Goal: Task Accomplishment & Management: Manage account settings

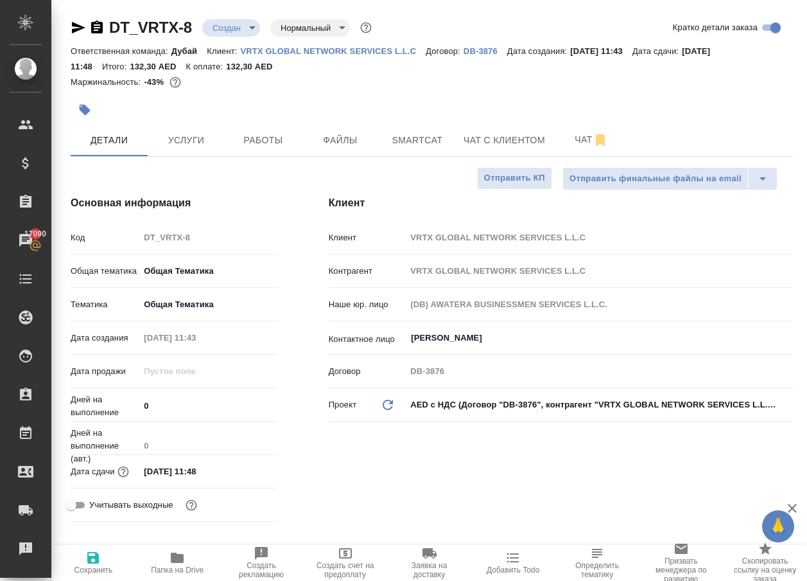
select select "RU"
click at [194, 147] on span "Услуги" at bounding box center [186, 140] width 62 height 16
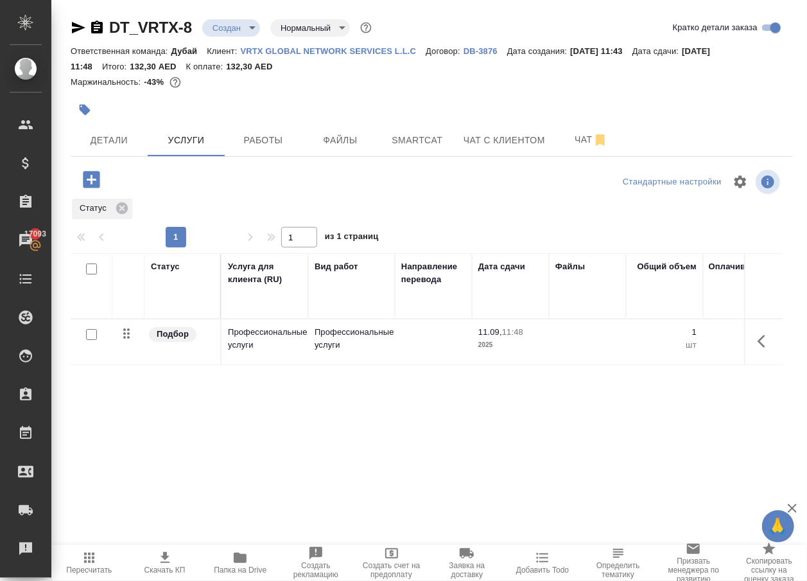
click at [763, 349] on icon "button" at bounding box center [765, 340] width 15 height 15
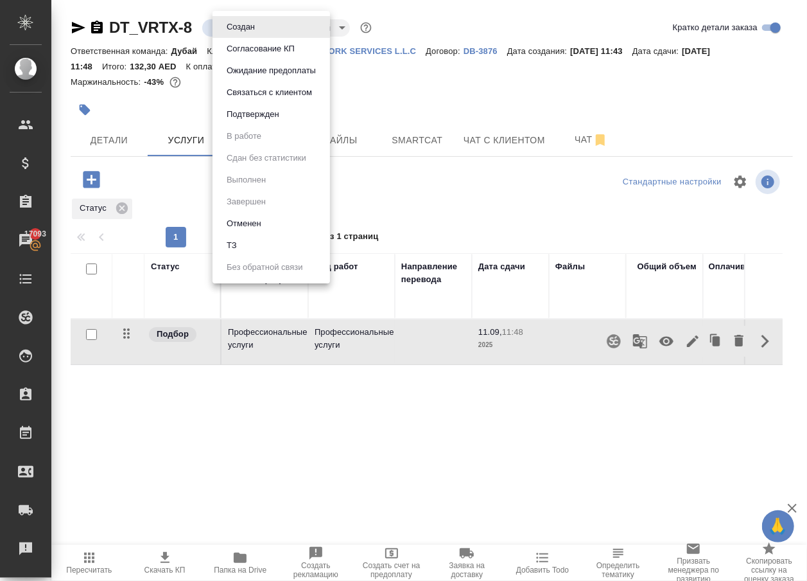
click at [234, 35] on body "🙏 .cls-1 fill:#fff; AWATERA [PERSON_NAME] Спецификации Заказы 17093 Чаты Todo П…" at bounding box center [403, 290] width 807 height 581
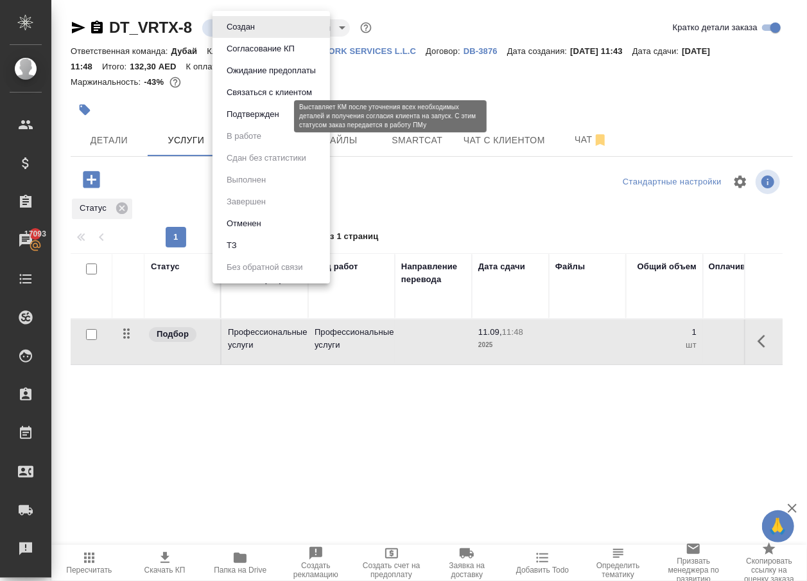
click at [250, 121] on button "Подтвержден" at bounding box center [253, 114] width 60 height 14
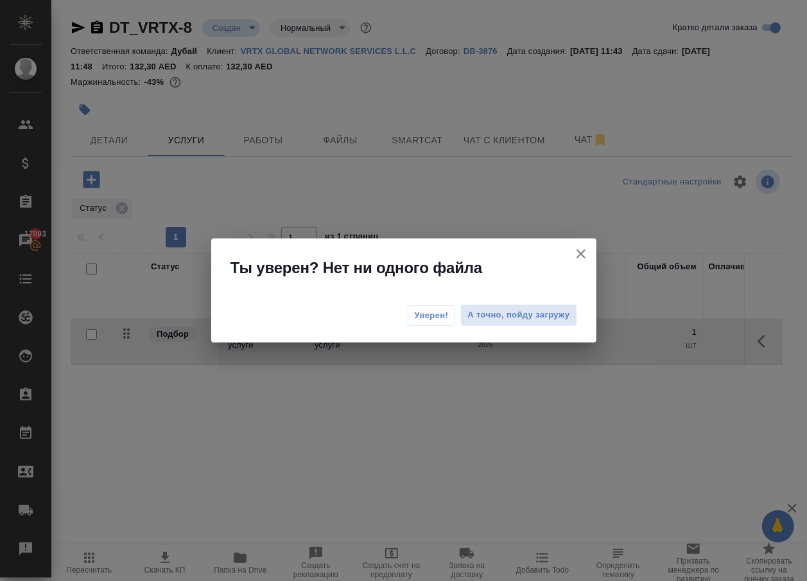
click at [419, 322] on button "Уверен!" at bounding box center [432, 315] width 48 height 21
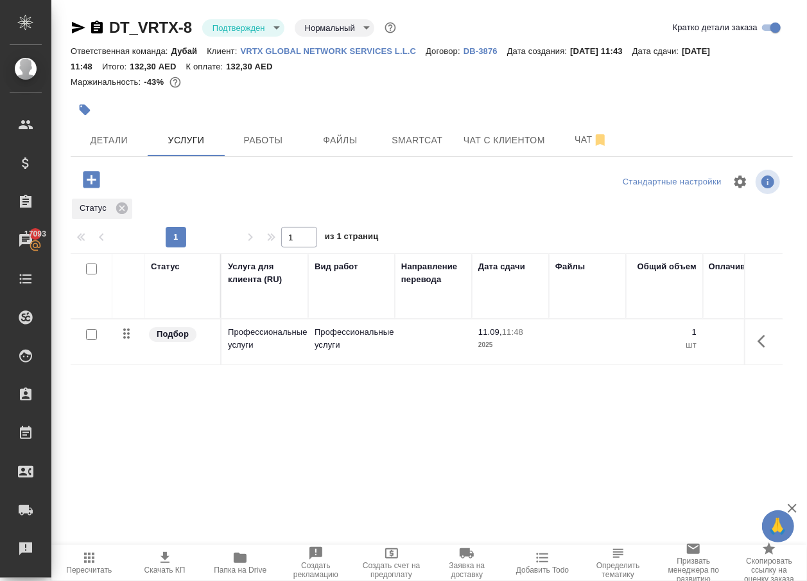
click at [230, 37] on body "🙏 .cls-1 fill:#fff; AWATERA [PERSON_NAME] Клиенты Спецификации Заказы 17093 Чат…" at bounding box center [403, 290] width 807 height 581
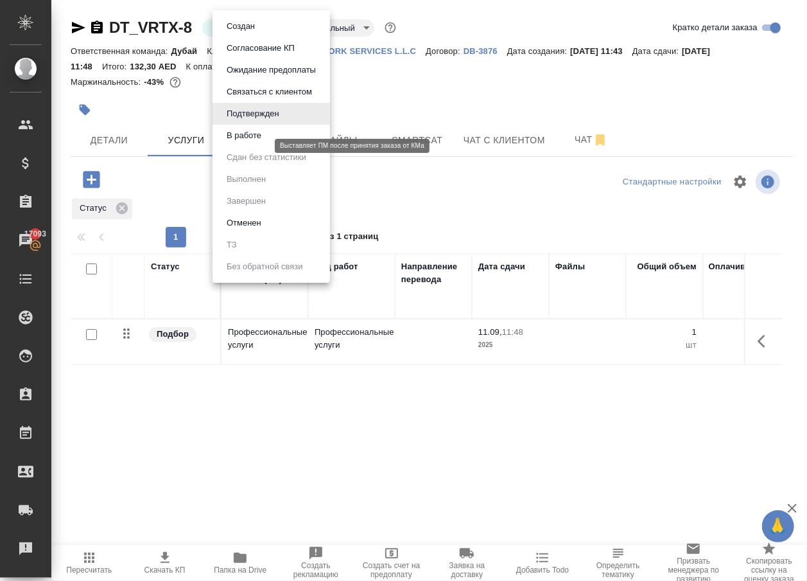
click at [256, 139] on button "В работе" at bounding box center [244, 135] width 42 height 14
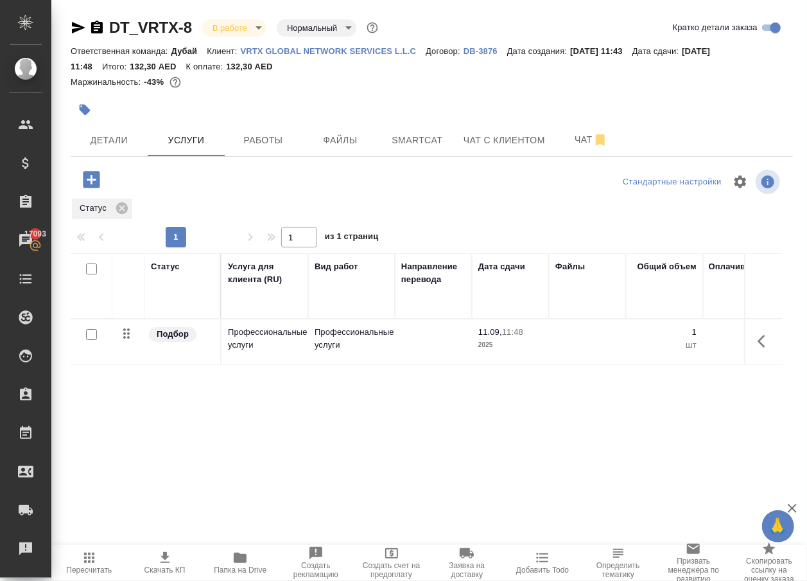
click at [758, 347] on icon "button" at bounding box center [762, 341] width 8 height 13
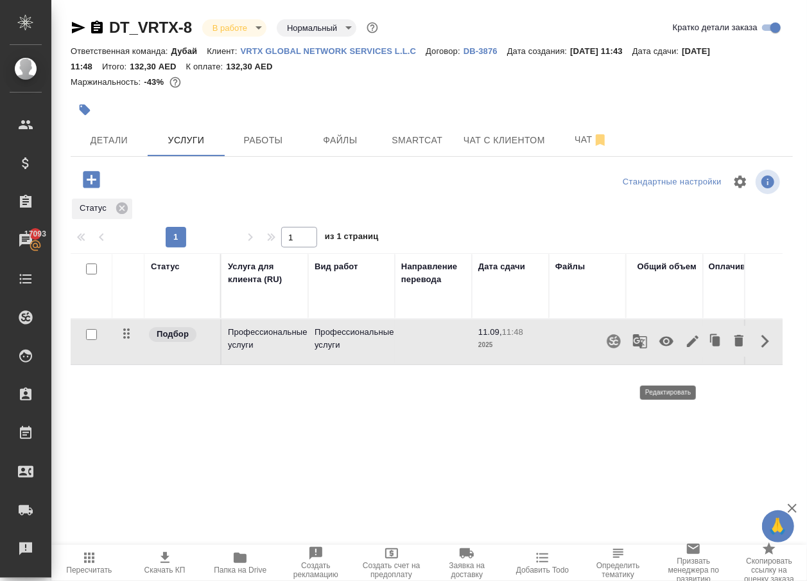
click at [687, 347] on icon "button" at bounding box center [693, 341] width 12 height 12
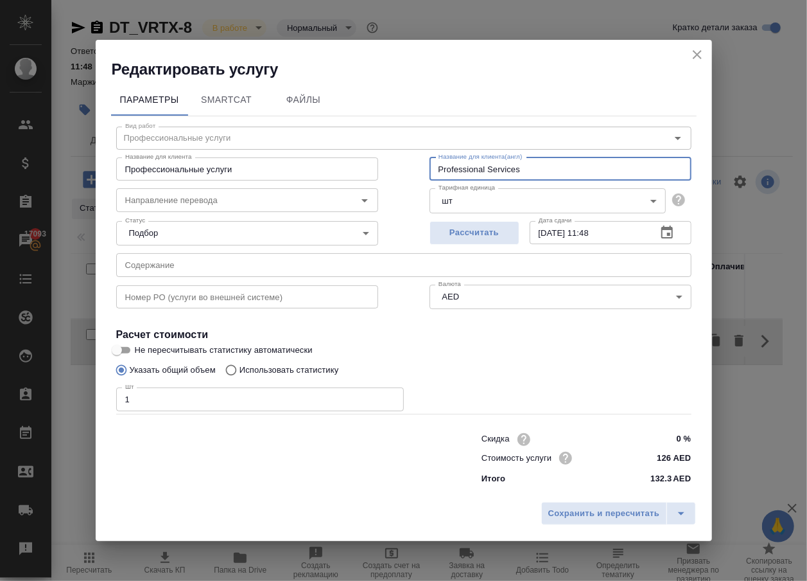
drag, startPoint x: 525, startPoint y: 162, endPoint x: 240, endPoint y: 147, distance: 284.9
click at [240, 147] on div "Название для клиента Профессиональные услуги Название для клиента Название для …" at bounding box center [404, 168] width 627 height 82
paste input "ILOE insurance"
type input "ILOE insurance"
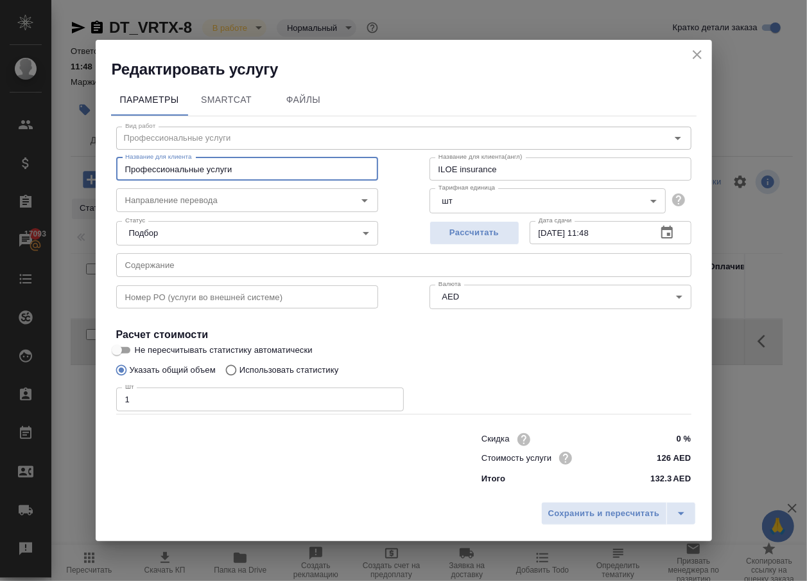
drag, startPoint x: 234, startPoint y: 167, endPoint x: -85, endPoint y: 160, distance: 319.9
click at [0, 160] on html "🙏 .cls-1 fill:#fff; AWATERA [PERSON_NAME] Клиенты Спецификации Заказы 17093 Чат…" at bounding box center [403, 290] width 807 height 581
paste input "ILOE insurance"
type input "ILOE insurance"
click at [584, 515] on span "Сохранить и пересчитать" at bounding box center [605, 513] width 112 height 15
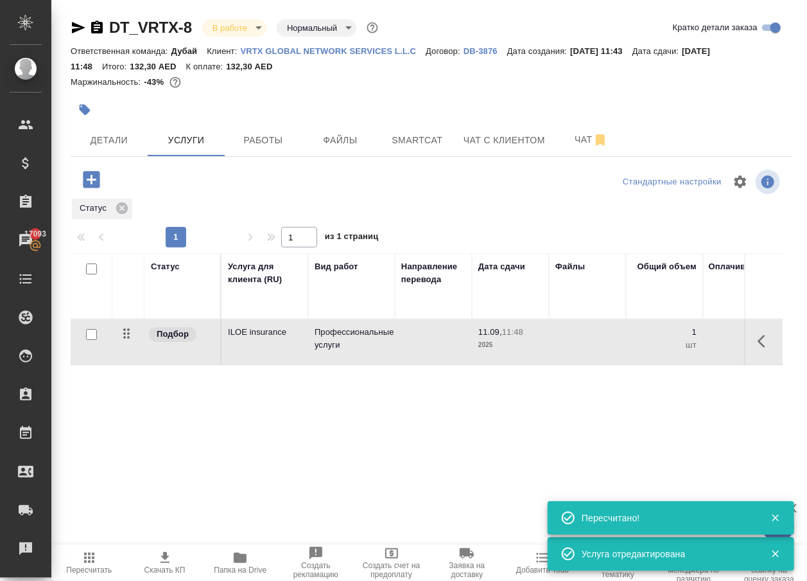
click at [758, 349] on icon "button" at bounding box center [765, 340] width 15 height 15
click at [687, 347] on icon "button" at bounding box center [693, 341] width 12 height 12
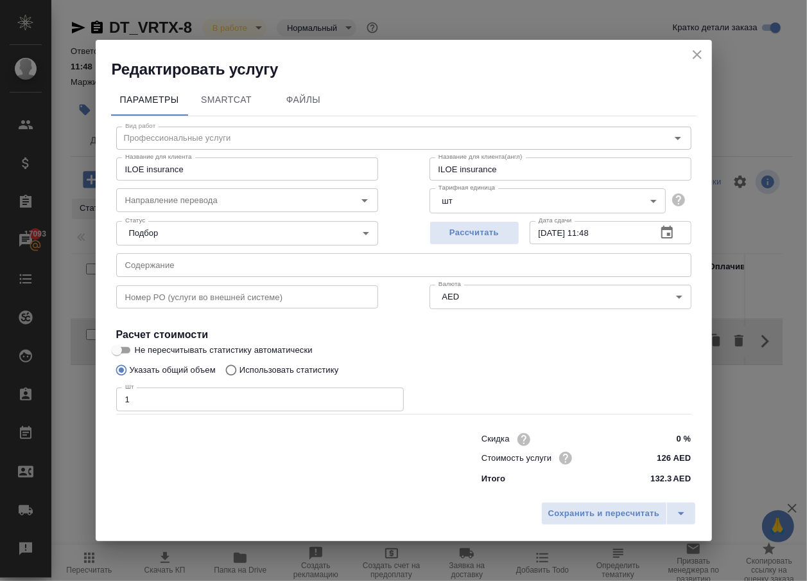
type input "2"
click at [391, 396] on input "2" at bounding box center [260, 398] width 288 height 23
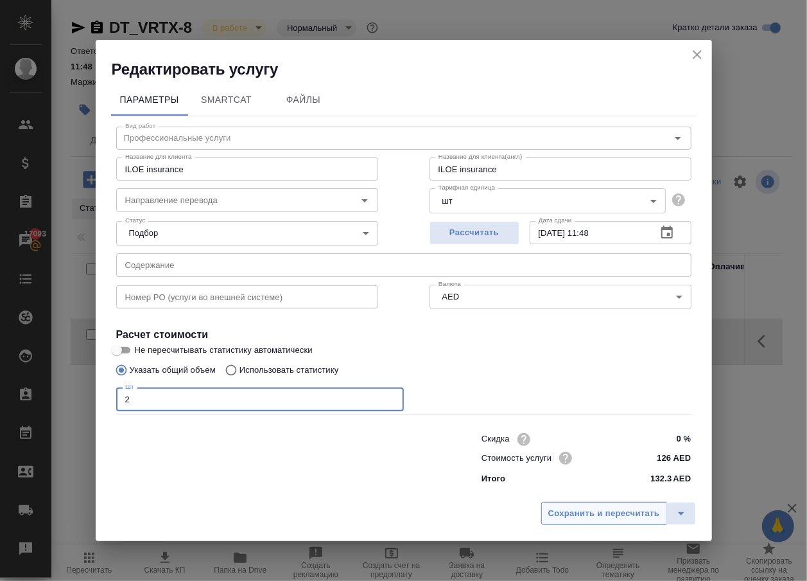
click at [559, 513] on span "Сохранить и пересчитать" at bounding box center [605, 513] width 112 height 15
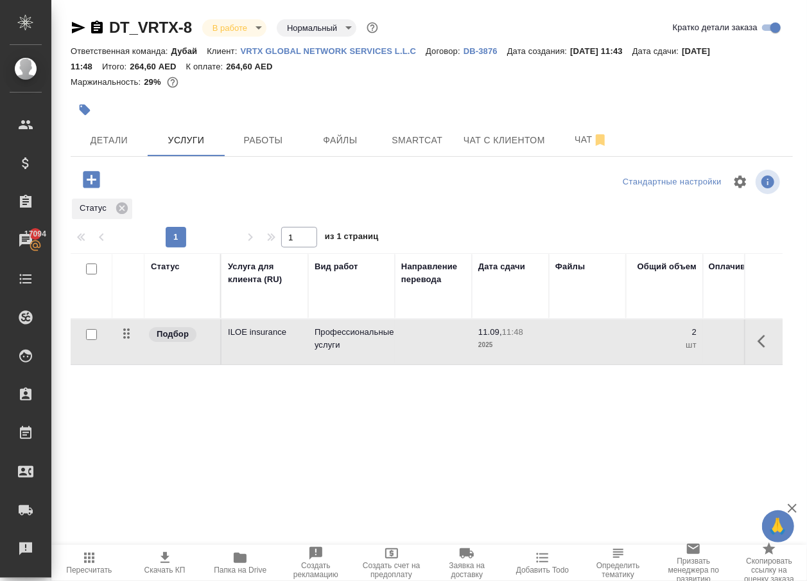
click at [98, 188] on icon "button" at bounding box center [91, 179] width 17 height 17
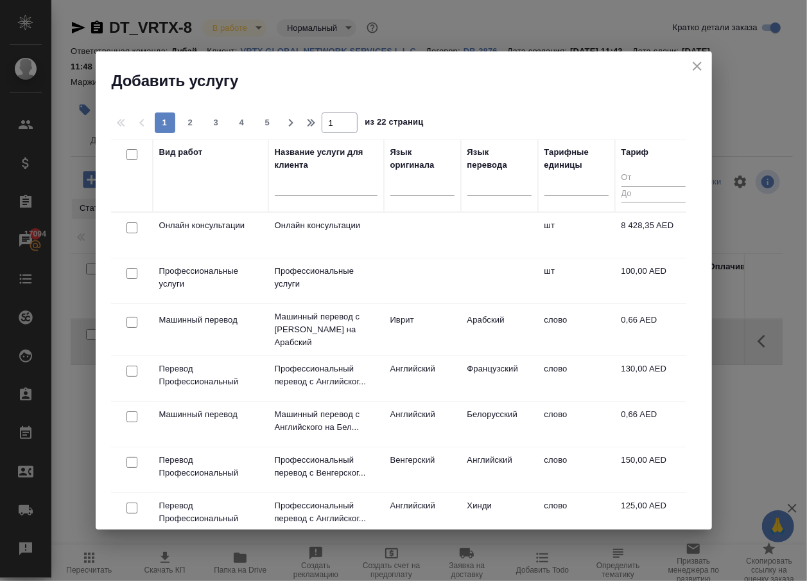
click at [132, 226] on input "checkbox" at bounding box center [132, 227] width 11 height 11
checkbox input "true"
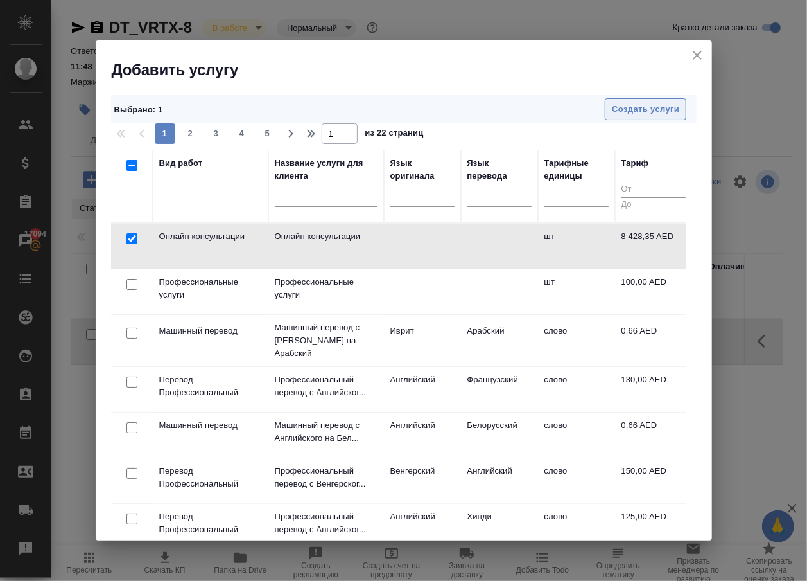
click at [633, 113] on span "Создать услуги" at bounding box center [645, 109] width 67 height 15
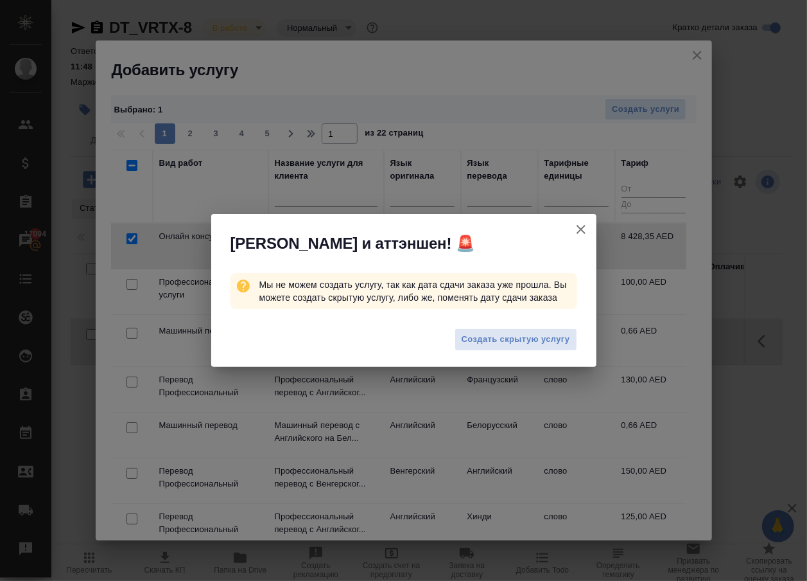
click at [579, 214] on button "Кратко детали заказа" at bounding box center [581, 229] width 31 height 31
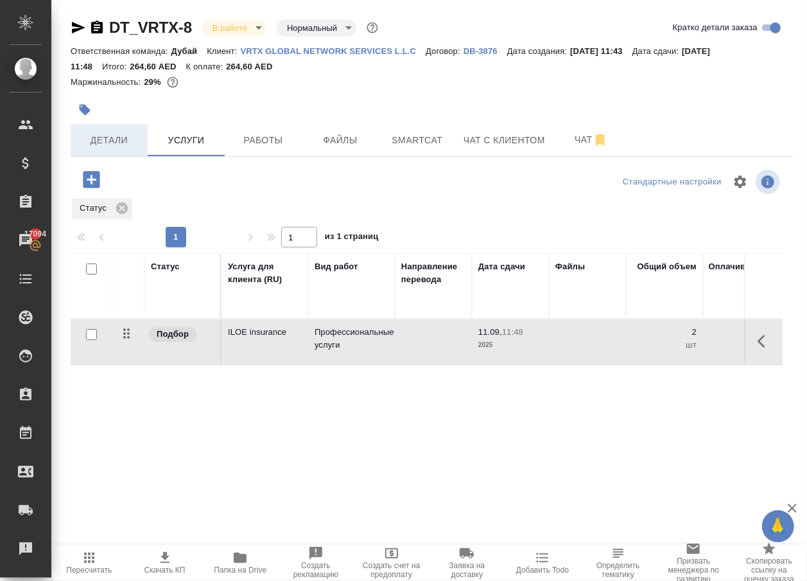
click at [100, 148] on span "Детали" at bounding box center [109, 140] width 62 height 16
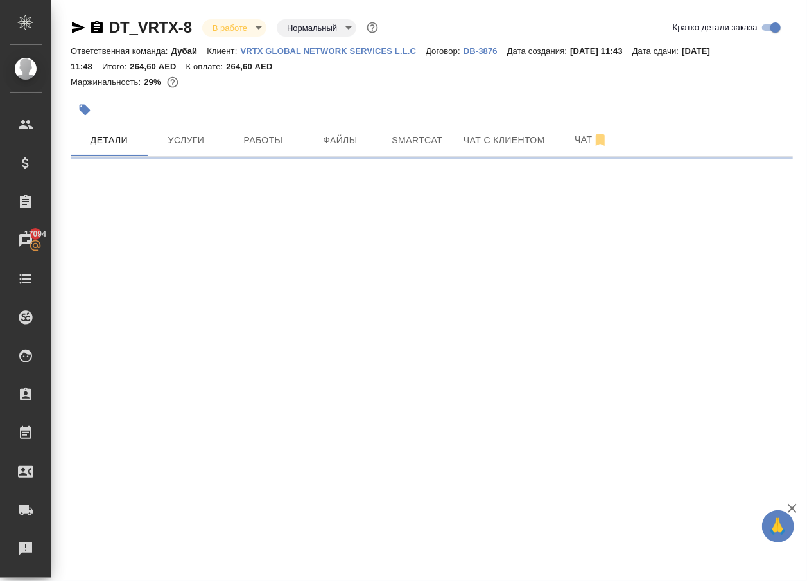
select select "RU"
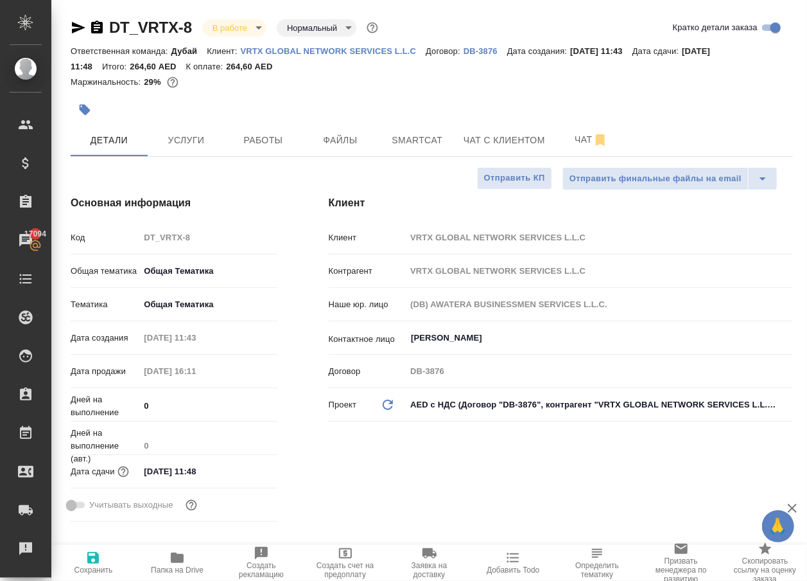
type textarea "x"
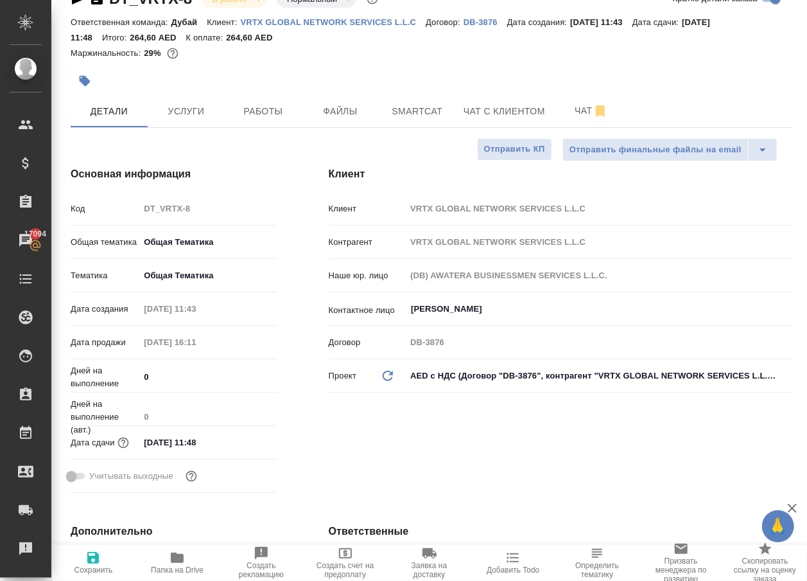
scroll to position [29, 1]
click at [193, 452] on input "[DATE] 11:48" at bounding box center [195, 442] width 112 height 19
click at [237, 449] on icon "button" at bounding box center [239, 441] width 15 height 15
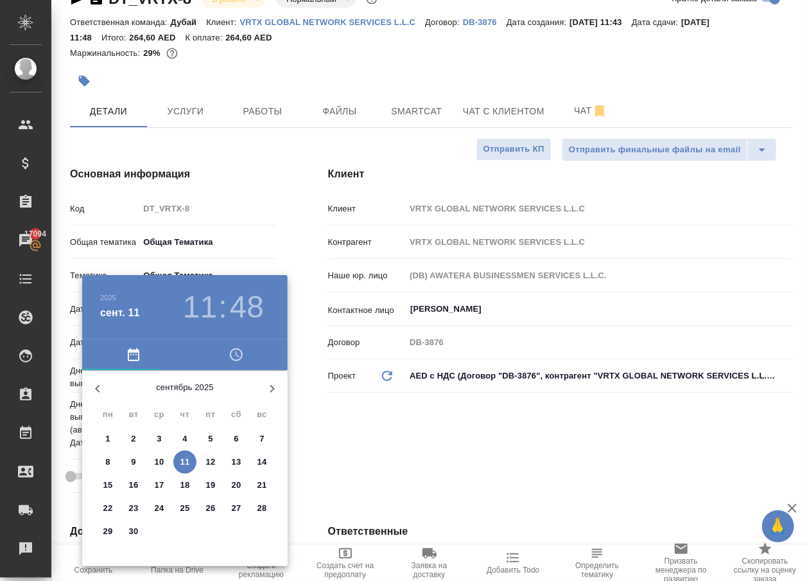
click at [270, 392] on icon "button" at bounding box center [272, 389] width 4 height 8
click at [96, 383] on icon "button" at bounding box center [97, 388] width 15 height 15
click at [265, 393] on icon "button" at bounding box center [272, 388] width 15 height 15
click at [103, 388] on icon "button" at bounding box center [97, 388] width 15 height 15
click at [185, 507] on p "25" at bounding box center [185, 508] width 10 height 13
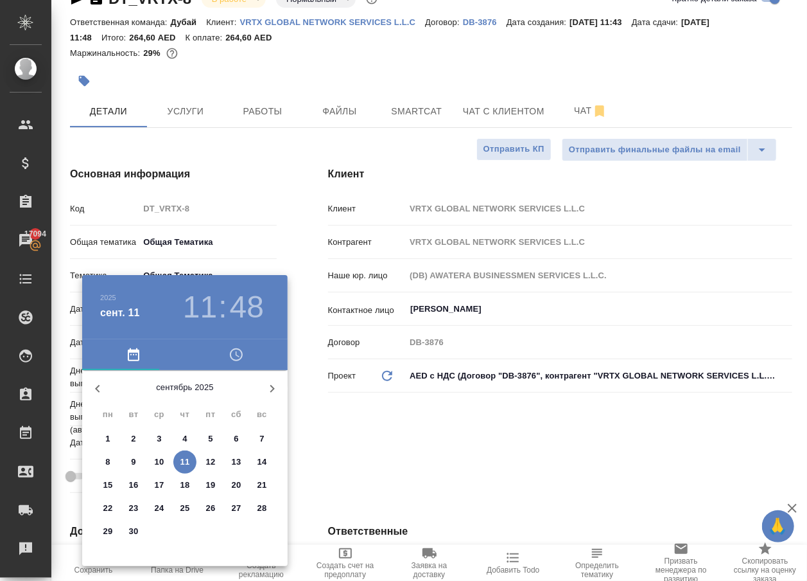
type input "[DATE] 11:48"
type textarea "x"
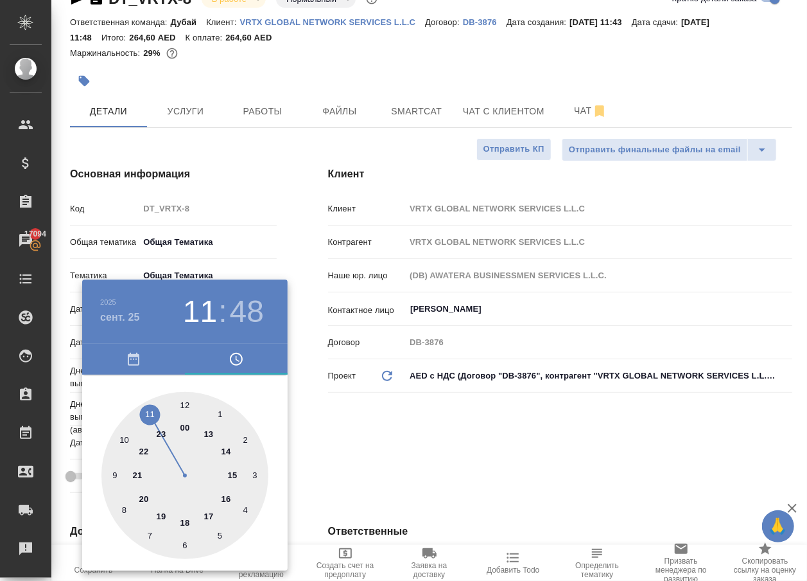
click at [369, 478] on div at bounding box center [403, 290] width 807 height 581
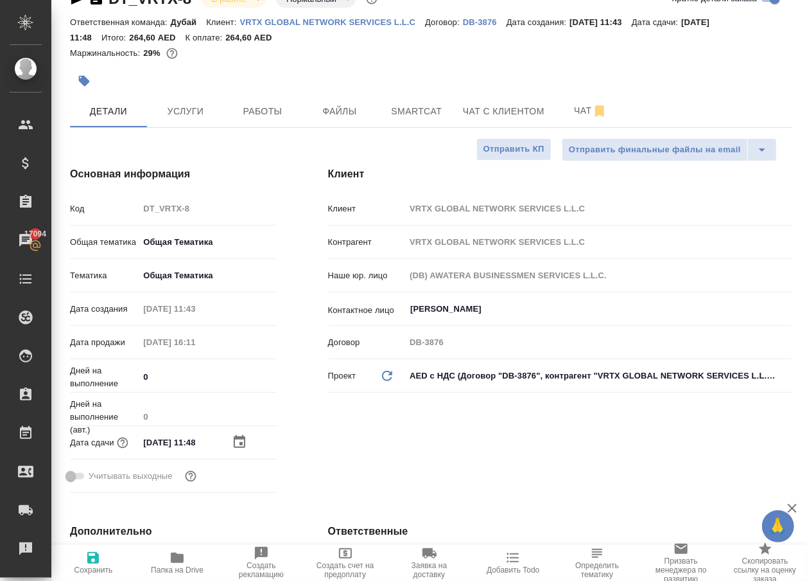
click at [78, 564] on span "Сохранить" at bounding box center [93, 562] width 69 height 24
type textarea "x"
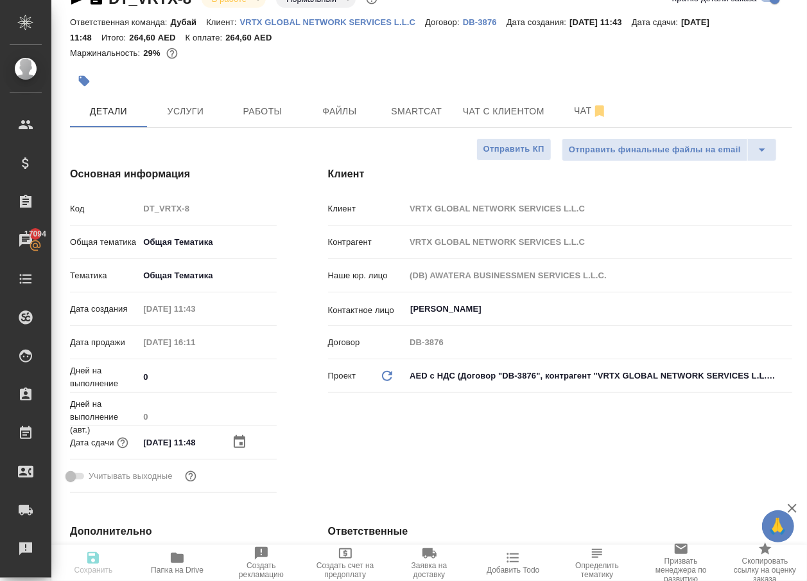
type textarea "x"
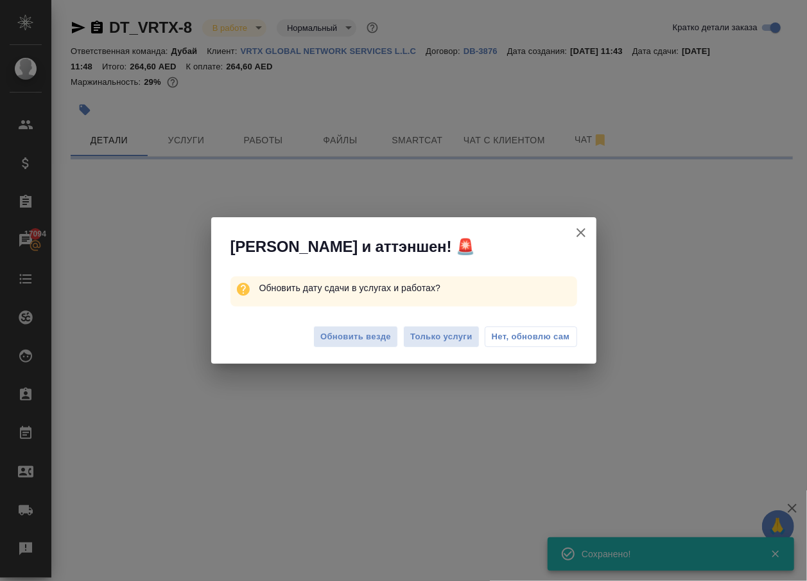
scroll to position [0, 0]
select select "RU"
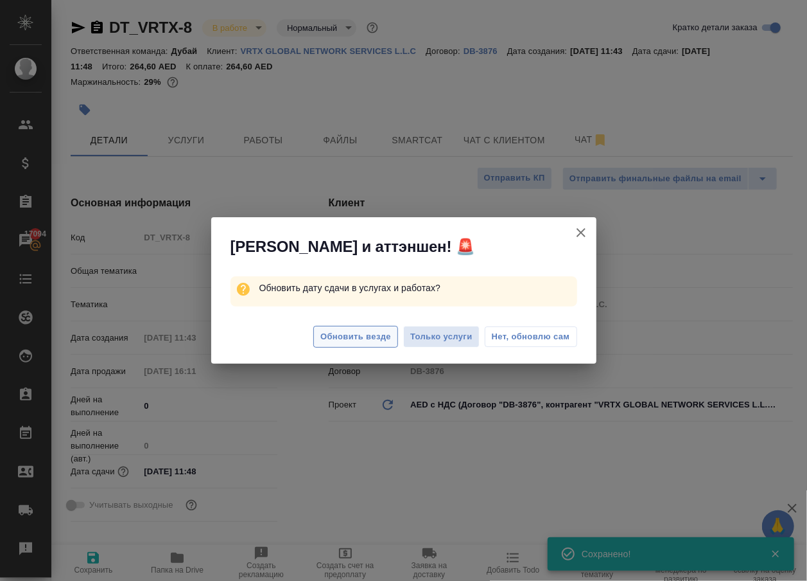
click at [344, 334] on span "Обновить везде" at bounding box center [356, 336] width 71 height 15
type textarea "x"
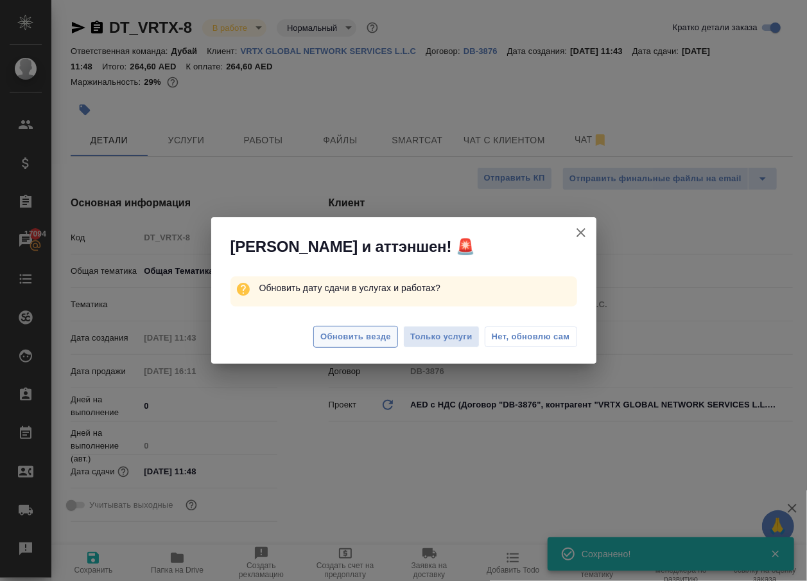
type textarea "x"
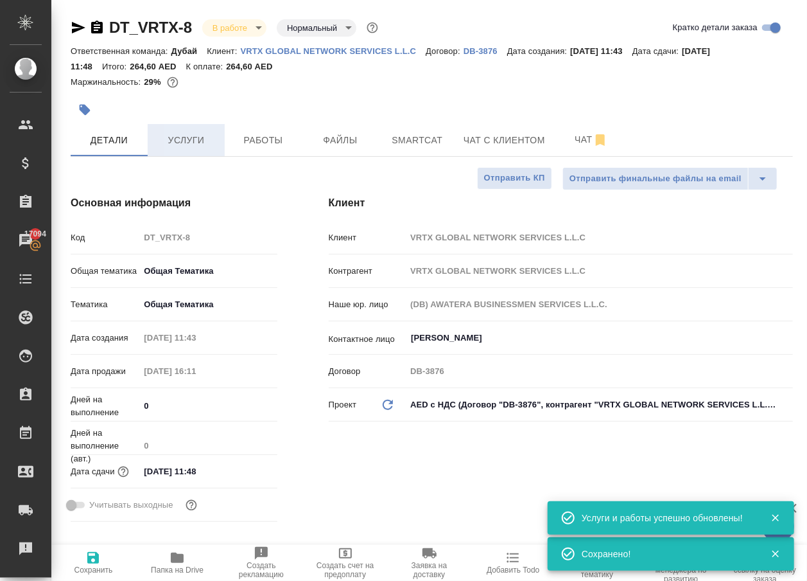
click at [196, 145] on span "Услуги" at bounding box center [186, 140] width 62 height 16
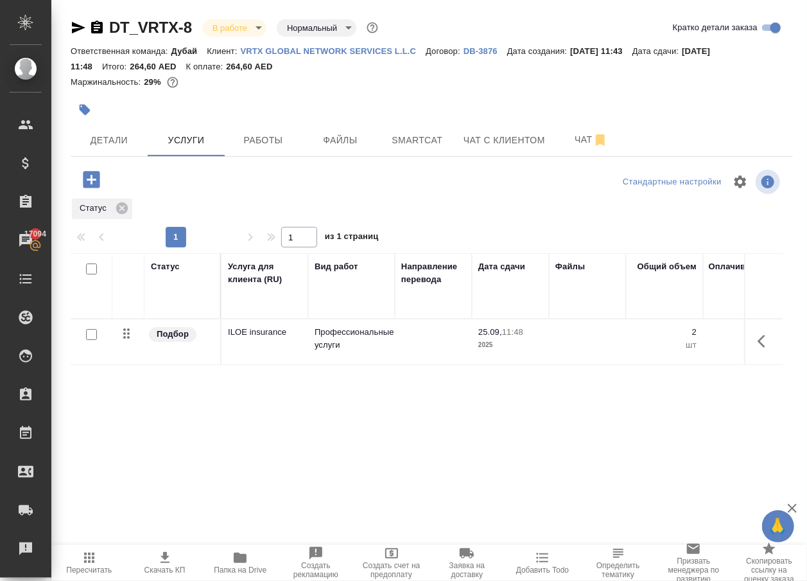
click at [93, 188] on icon "button" at bounding box center [91, 179] width 17 height 17
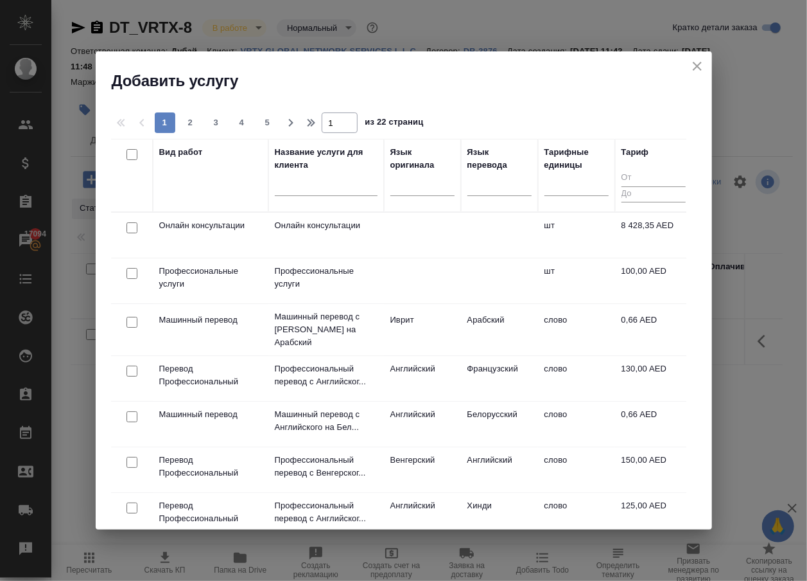
click at [132, 229] on input "checkbox" at bounding box center [132, 227] width 11 height 11
checkbox input "true"
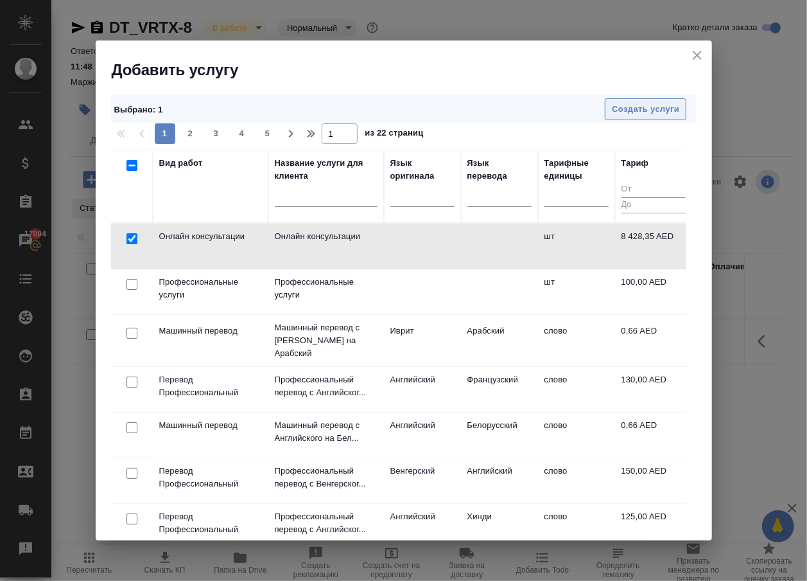
click at [630, 113] on span "Создать услуги" at bounding box center [645, 109] width 67 height 15
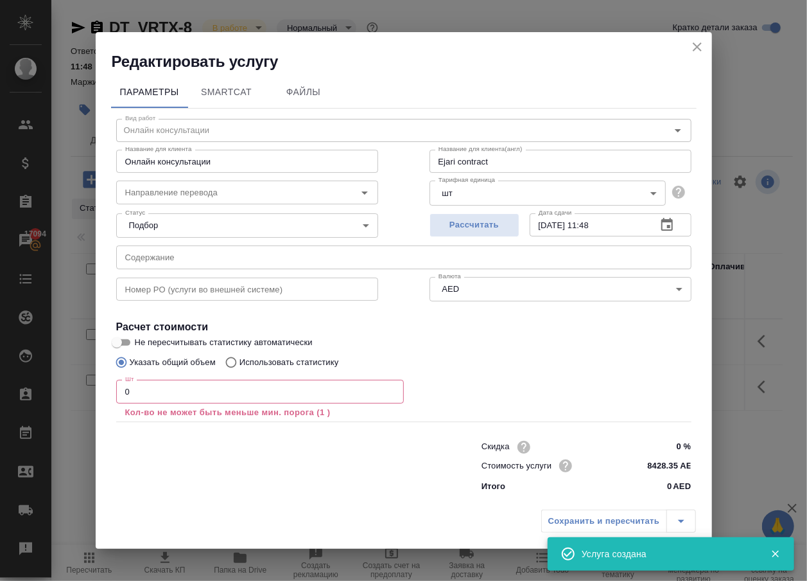
click at [167, 396] on input "0" at bounding box center [260, 391] width 288 height 23
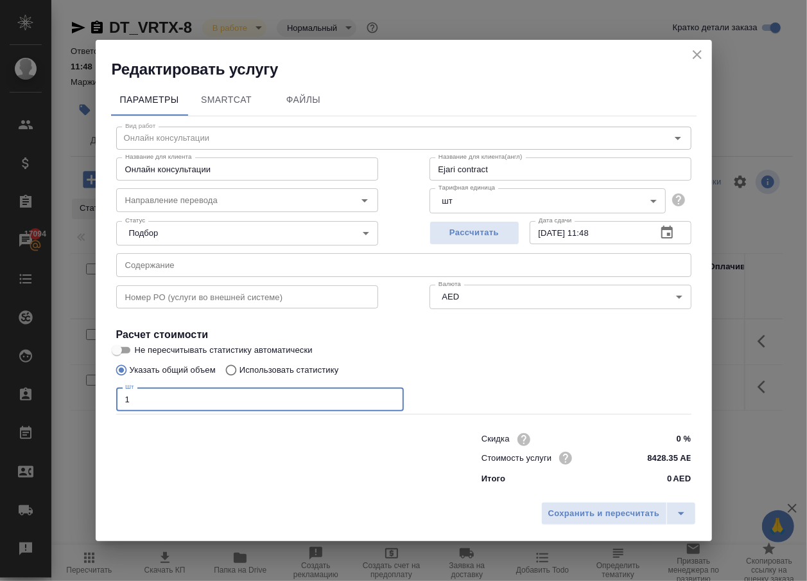
type input "1"
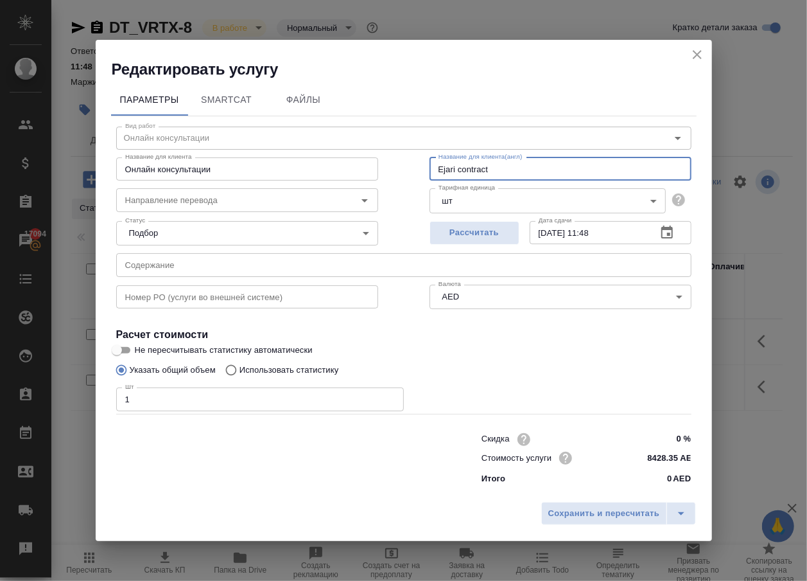
drag, startPoint x: 510, startPoint y: 164, endPoint x: 283, endPoint y: 109, distance: 234.0
click at [284, 116] on div "Вид работ [PERSON_NAME] консультации Вид работ Название для клиента Онлайн конс…" at bounding box center [404, 303] width 586 height 374
paste input "Re-submission of work permit application."
type input "Re-submission of work permit application."
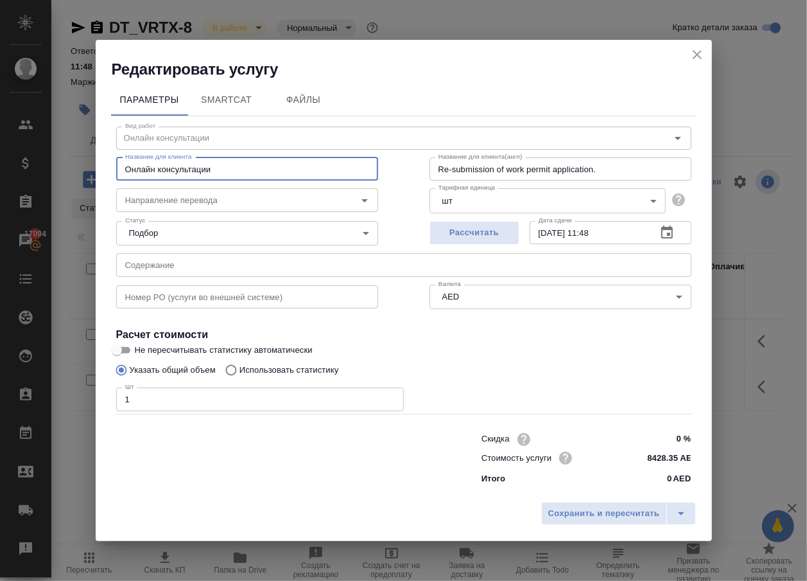
drag, startPoint x: 230, startPoint y: 160, endPoint x: 21, endPoint y: 157, distance: 208.8
click at [21, 158] on div "Редактировать услугу Параметры SmartCat Файлы Вид работ [PERSON_NAME] консульта…" at bounding box center [403, 290] width 807 height 581
paste input "Re-submission of work permit application."
type input "Re-submission of work permit application."
click at [597, 517] on span "Сохранить и пересчитать" at bounding box center [605, 513] width 112 height 15
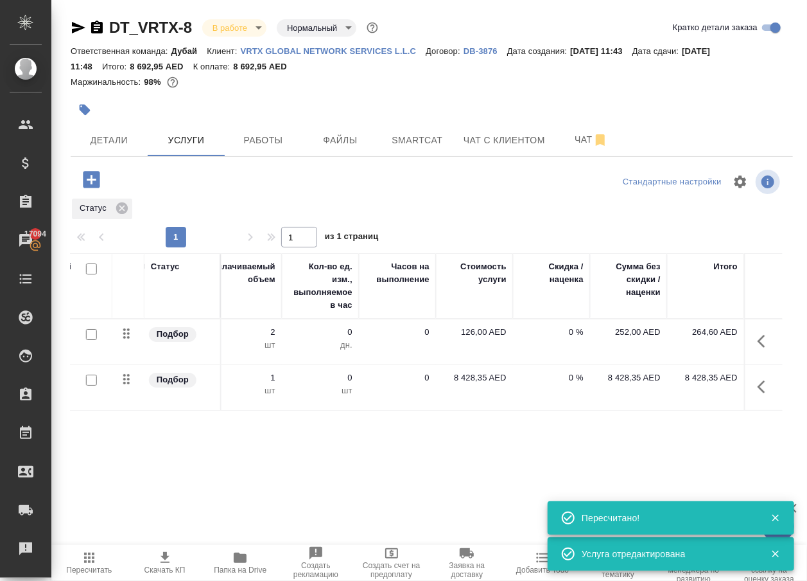
scroll to position [0, 498]
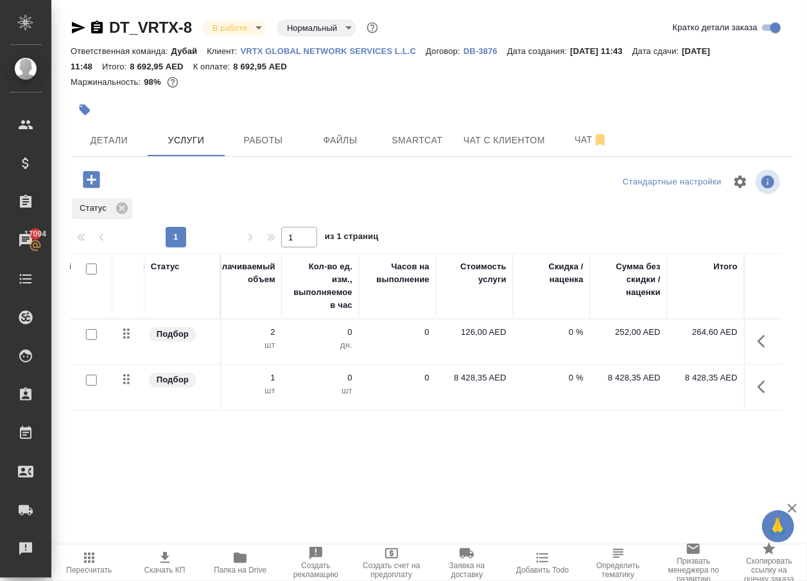
click at [464, 384] on p "8 428,35 AED" at bounding box center [475, 377] width 64 height 13
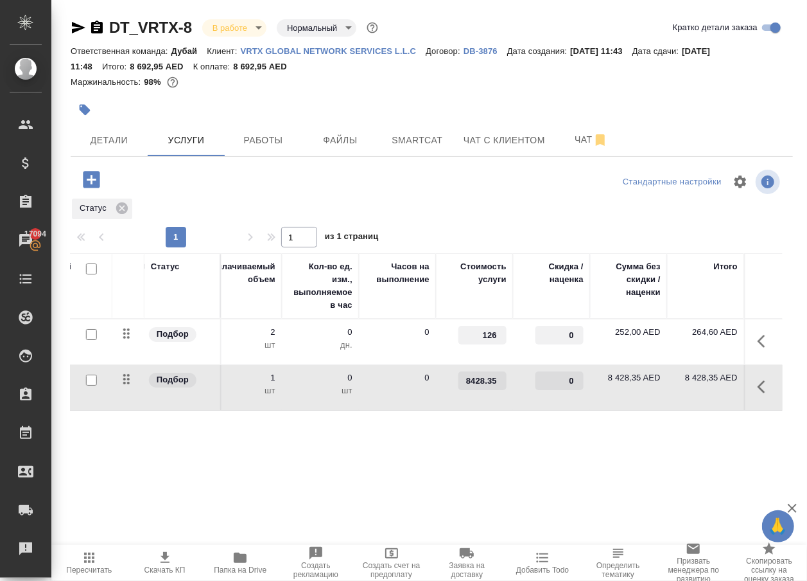
click at [473, 390] on input "8428.35" at bounding box center [483, 380] width 48 height 19
click at [473, 391] on input "8428.35" at bounding box center [482, 381] width 47 height 19
type input "603"
click at [437, 507] on div "Статус Услуга для клиента (RU) Вид работ Направление перевода Дата сдачи Файлы …" at bounding box center [427, 391] width 712 height 276
click at [207, 186] on span "Сохранить и пересчитать" at bounding box center [183, 178] width 112 height 15
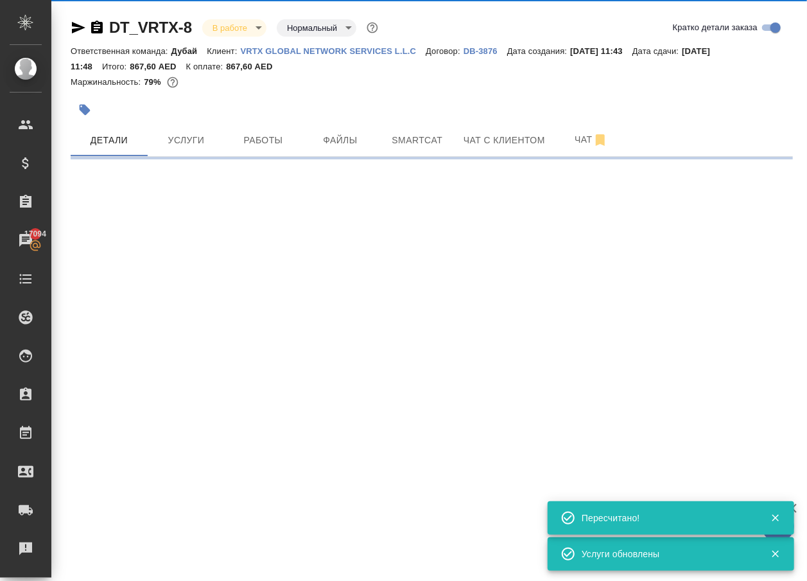
select select "RU"
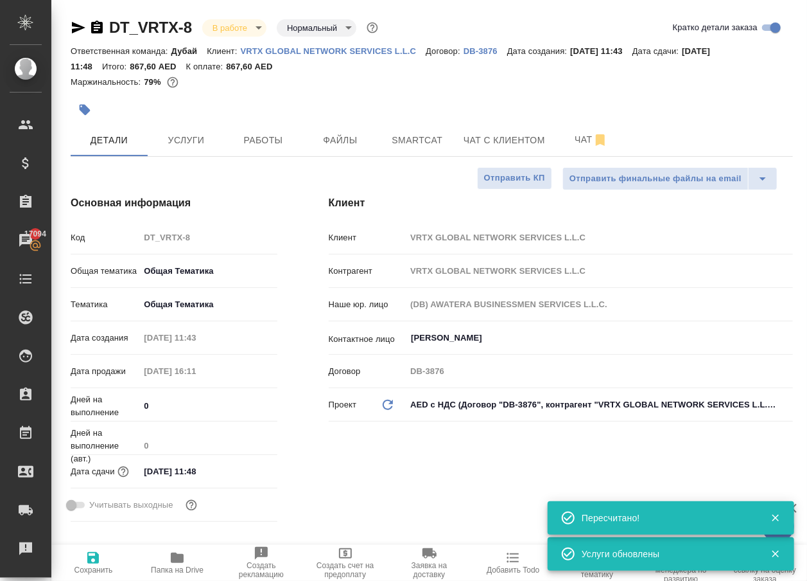
type textarea "x"
click at [185, 148] on span "Услуги" at bounding box center [186, 140] width 62 height 16
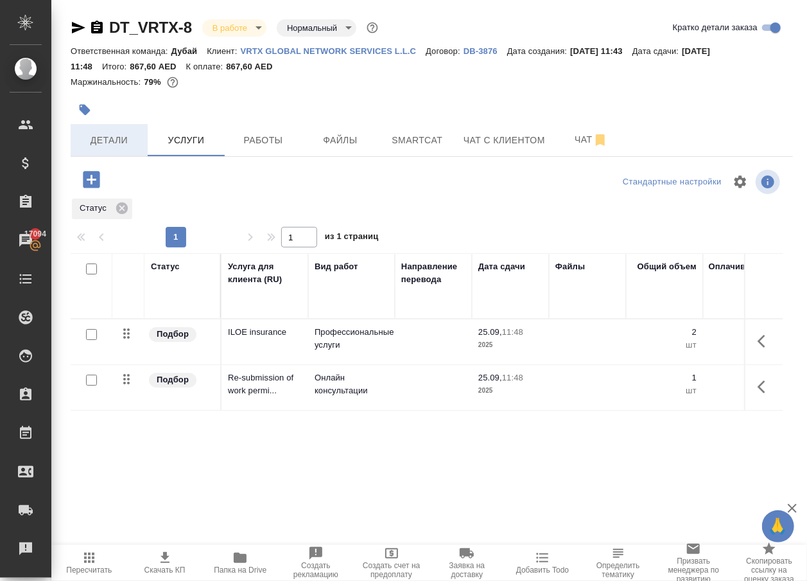
click at [119, 148] on span "Детали" at bounding box center [109, 140] width 62 height 16
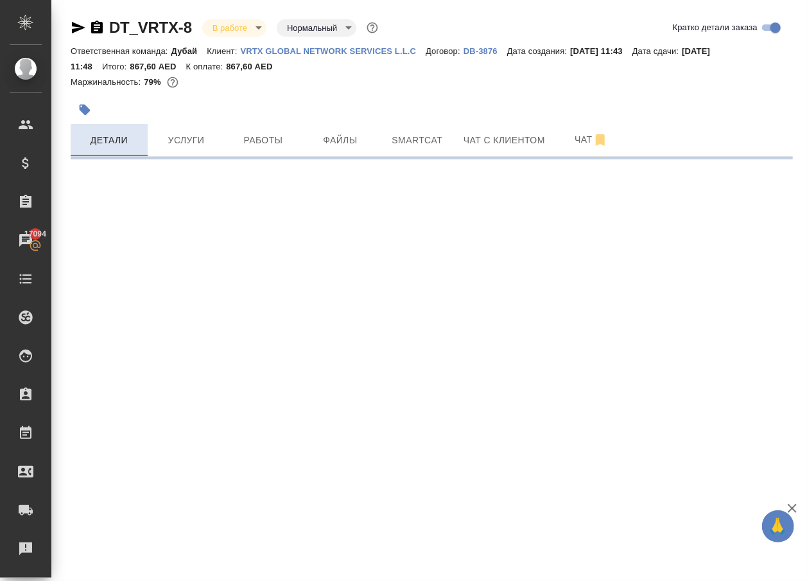
select select "RU"
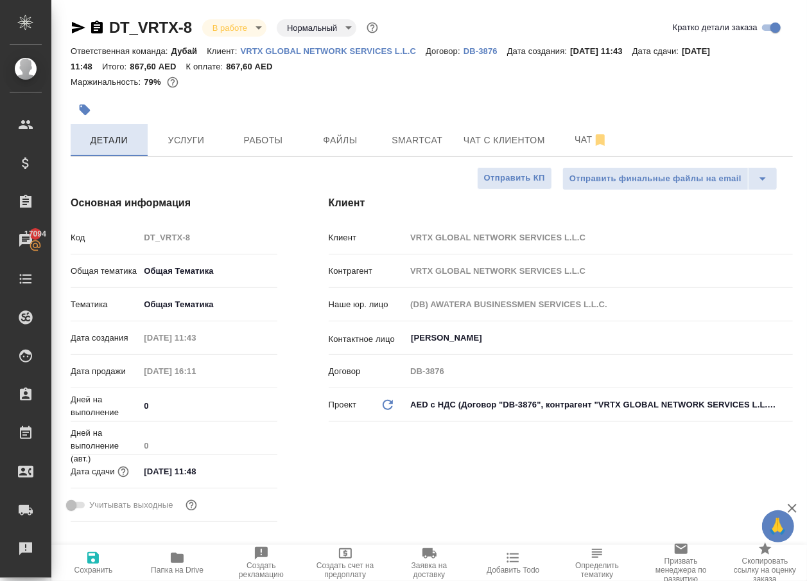
type textarea "x"
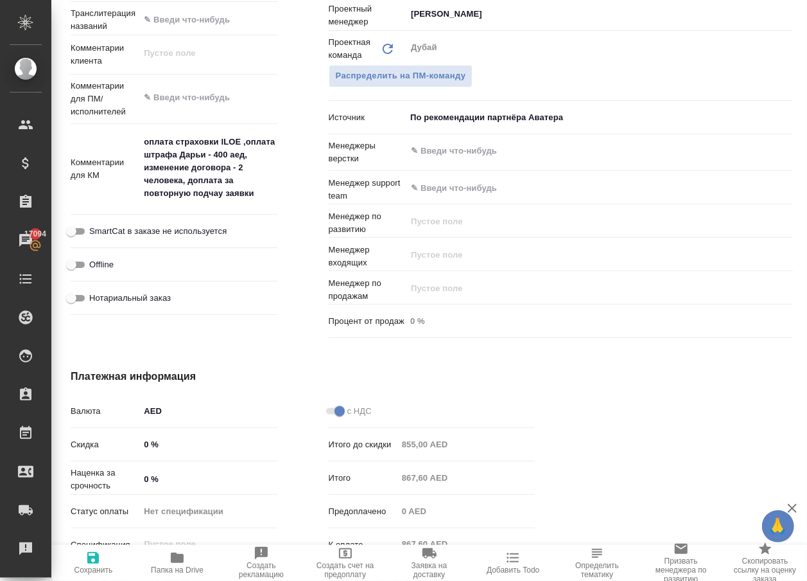
scroll to position [669, 0]
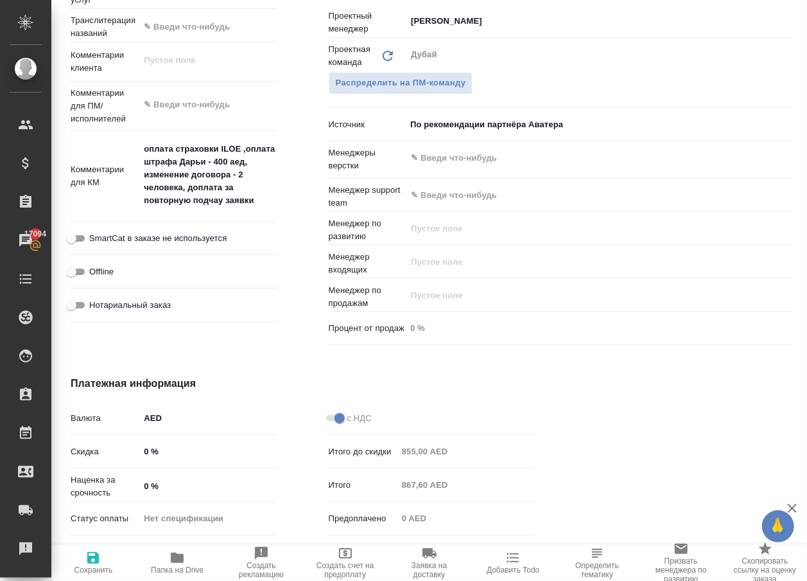
type textarea "x"
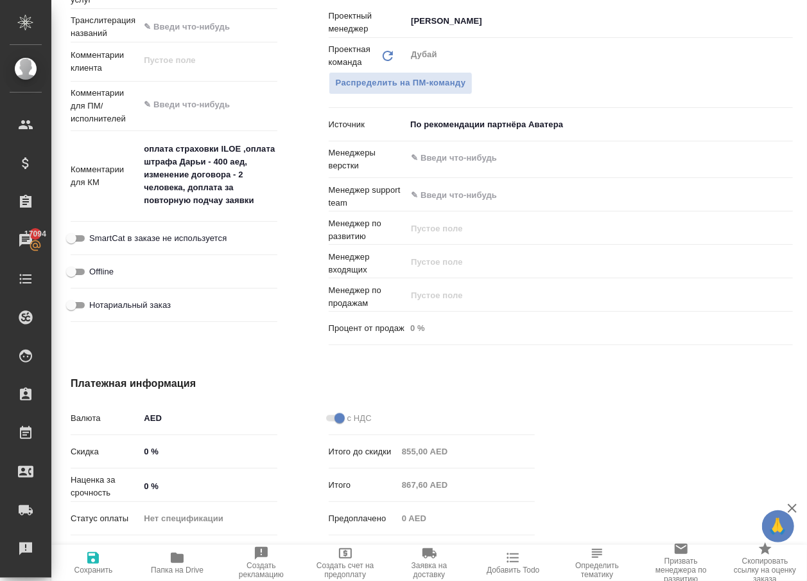
type textarea "x"
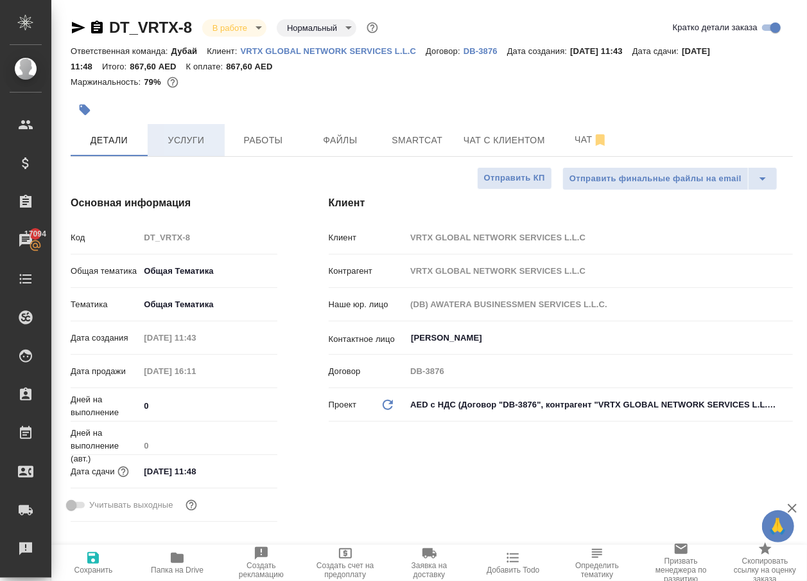
scroll to position [0, 0]
click at [196, 148] on span "Услуги" at bounding box center [186, 140] width 62 height 16
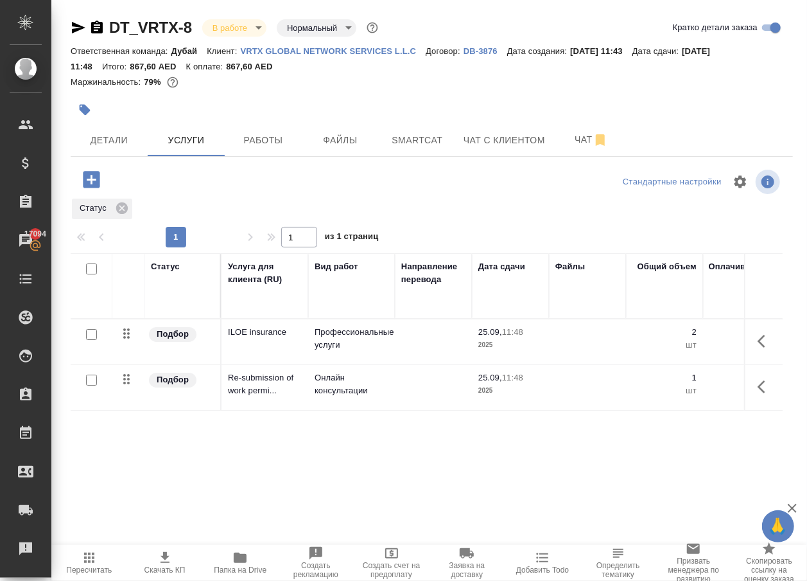
click at [99, 186] on icon "button" at bounding box center [91, 179] width 17 height 17
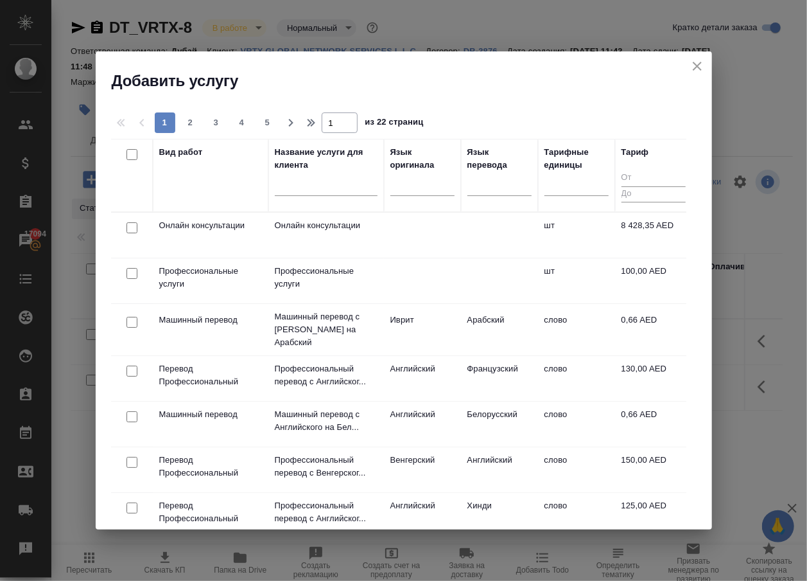
click at [129, 229] on input "checkbox" at bounding box center [132, 227] width 11 height 11
checkbox input "true"
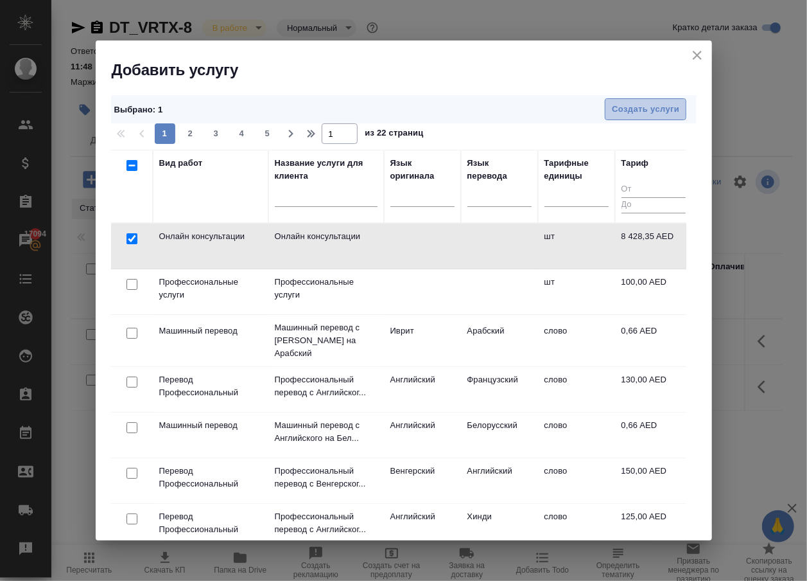
click at [618, 106] on span "Создать услуги" at bounding box center [645, 109] width 67 height 15
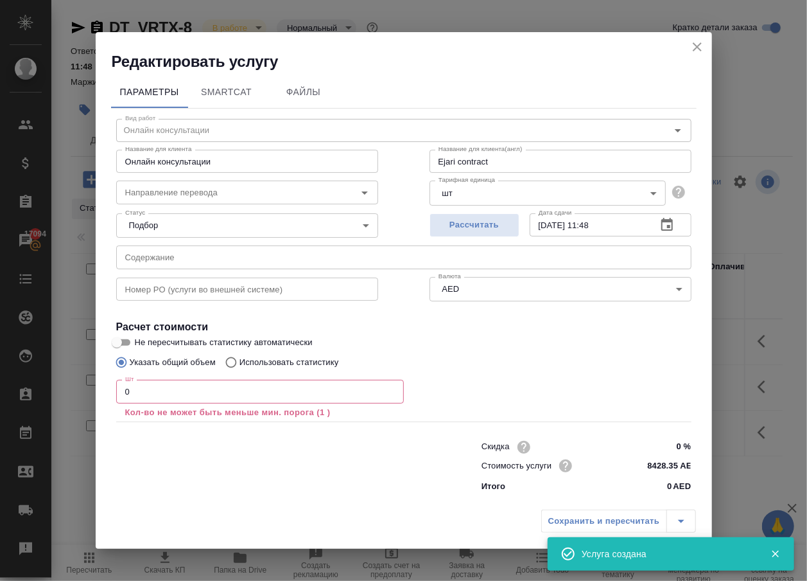
click at [237, 385] on input "0" at bounding box center [260, 391] width 288 height 23
type input "1"
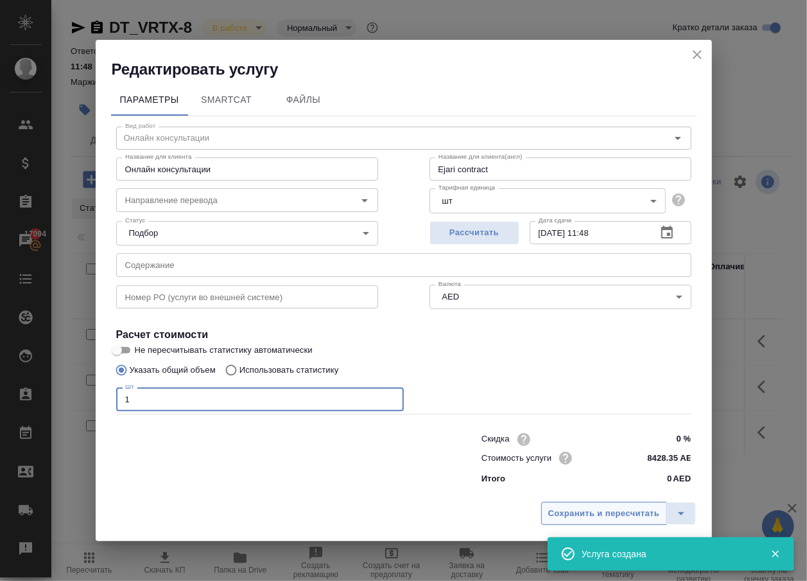
click at [571, 517] on span "Сохранить и пересчитать" at bounding box center [605, 513] width 112 height 15
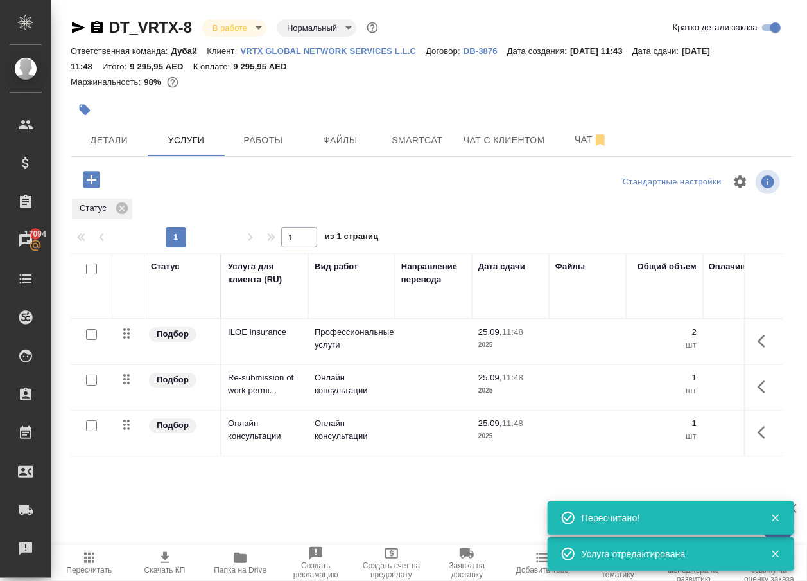
click at [760, 439] on icon "button" at bounding box center [762, 432] width 8 height 13
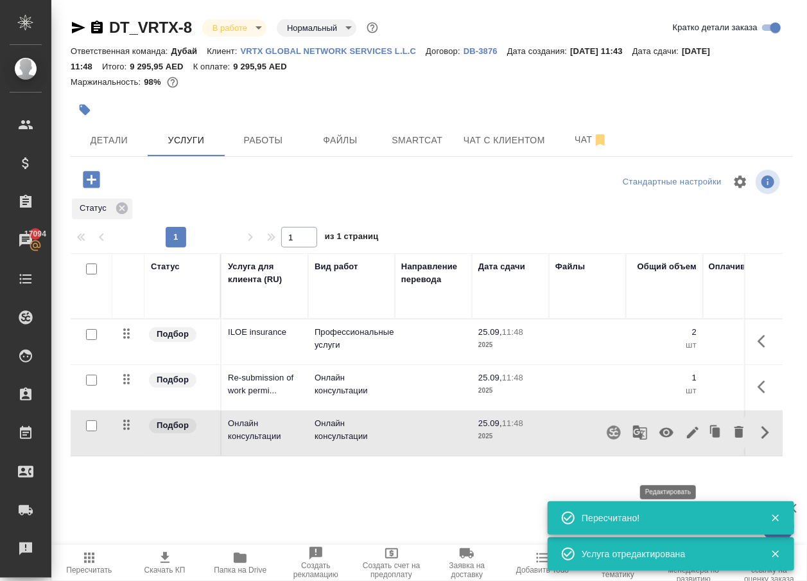
click at [685, 440] on icon "button" at bounding box center [692, 432] width 15 height 15
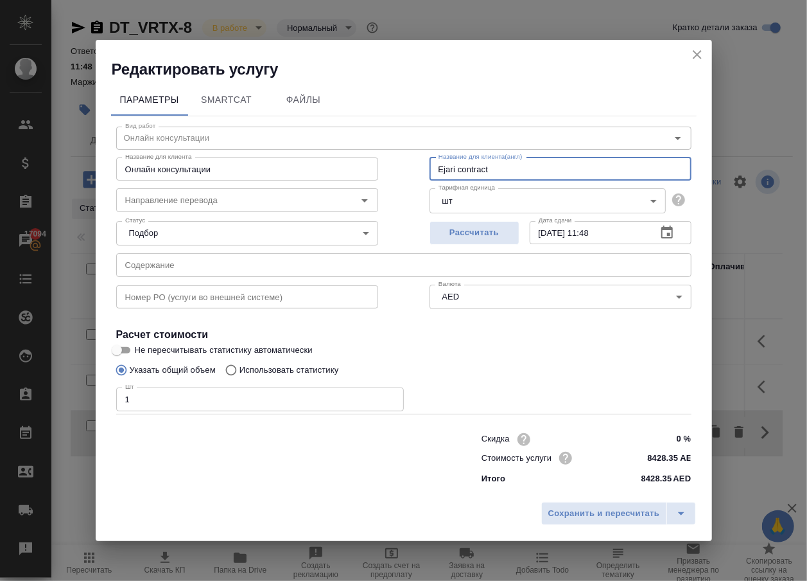
drag, startPoint x: 494, startPoint y: 160, endPoint x: 162, endPoint y: 155, distance: 332.1
click at [162, 155] on div "Название для [PERSON_NAME] консультации Название для [PERSON_NAME] Название для…" at bounding box center [404, 168] width 627 height 82
type input "Fine ILOE (Dariia)"
click at [575, 514] on span "Сохранить и пересчитать" at bounding box center [605, 513] width 112 height 15
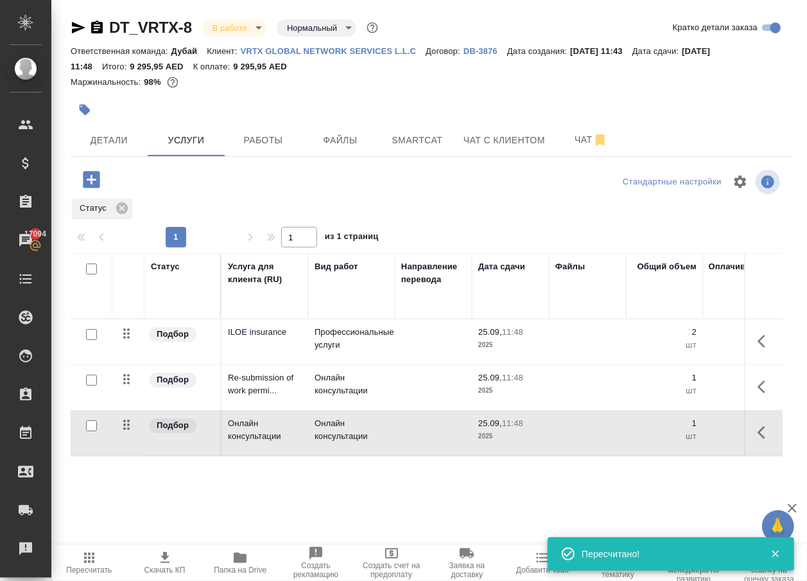
click at [759, 439] on icon "button" at bounding box center [762, 432] width 8 height 13
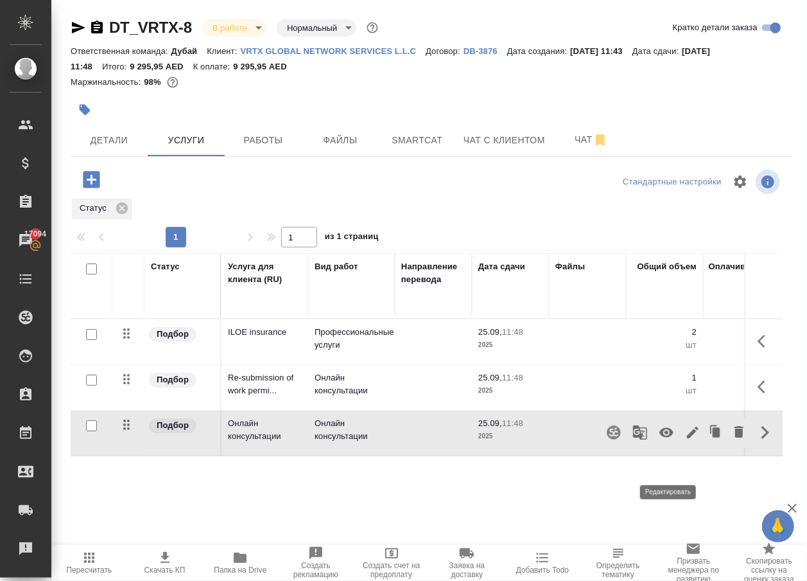
click at [685, 440] on icon "button" at bounding box center [692, 432] width 15 height 15
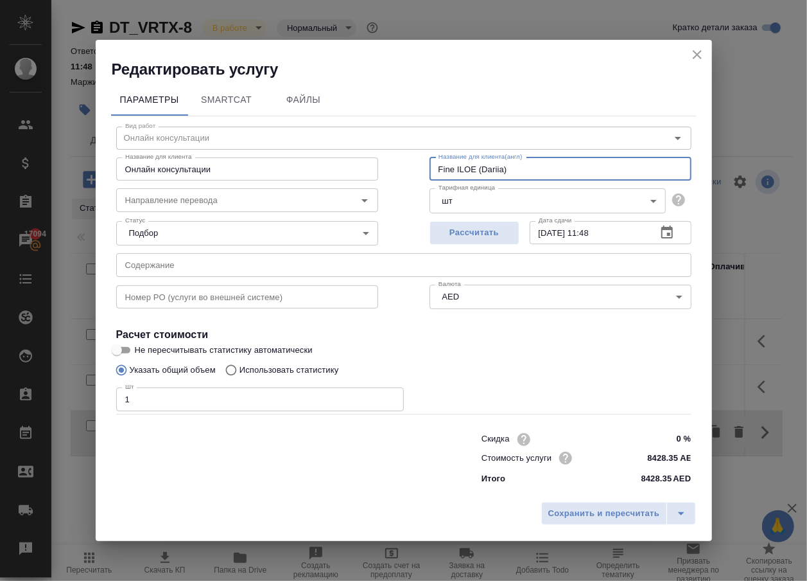
click at [500, 160] on input "Fine ILOE (Dariia)" at bounding box center [561, 168] width 262 height 23
drag, startPoint x: 509, startPoint y: 165, endPoint x: 407, endPoint y: 162, distance: 102.8
click at [407, 162] on div "Вид работ [PERSON_NAME] консультации Вид работ Название для клиента Онлайн конс…" at bounding box center [404, 303] width 586 height 374
type input "Fine ILOE (Daria)"
click at [221, 157] on input "Онлайн консультации" at bounding box center [247, 168] width 262 height 23
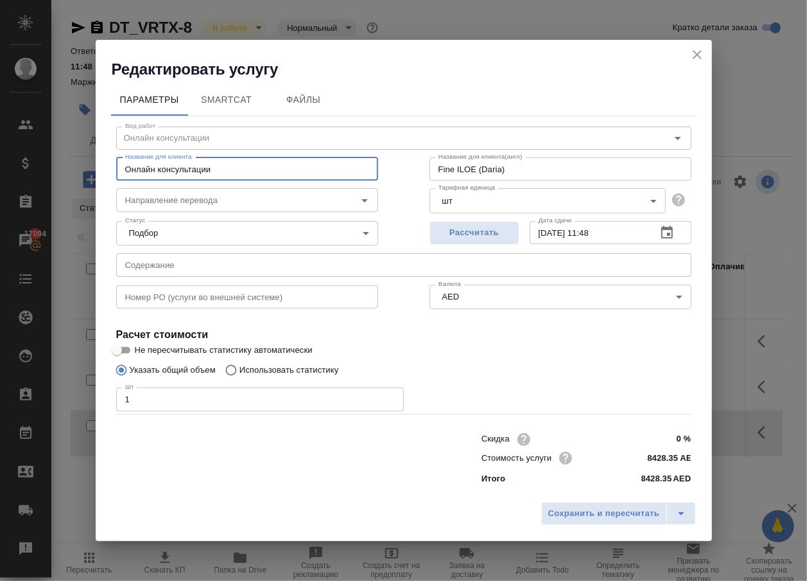
paste input "Fine ILOE (Daria)"
type input "Fine ILOE (Daria)"
click at [613, 521] on span "Сохранить и пересчитать" at bounding box center [605, 513] width 112 height 15
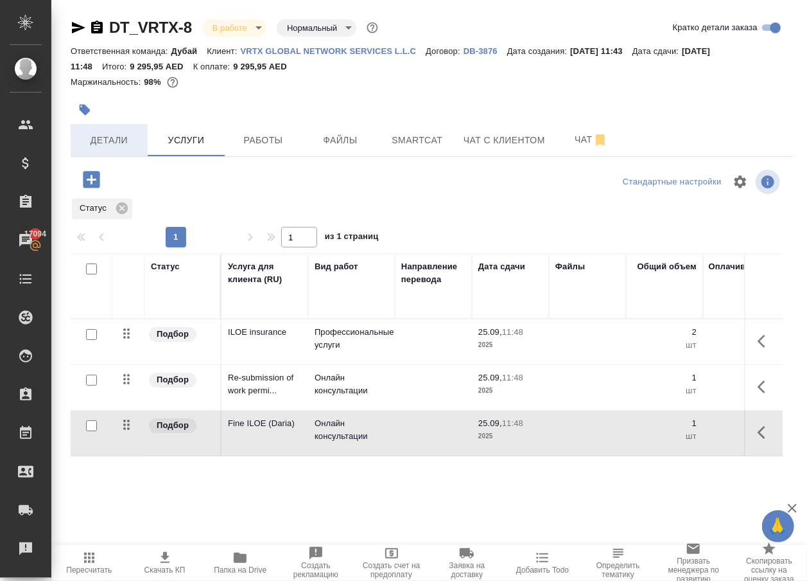
click at [118, 148] on span "Детали" at bounding box center [109, 140] width 62 height 16
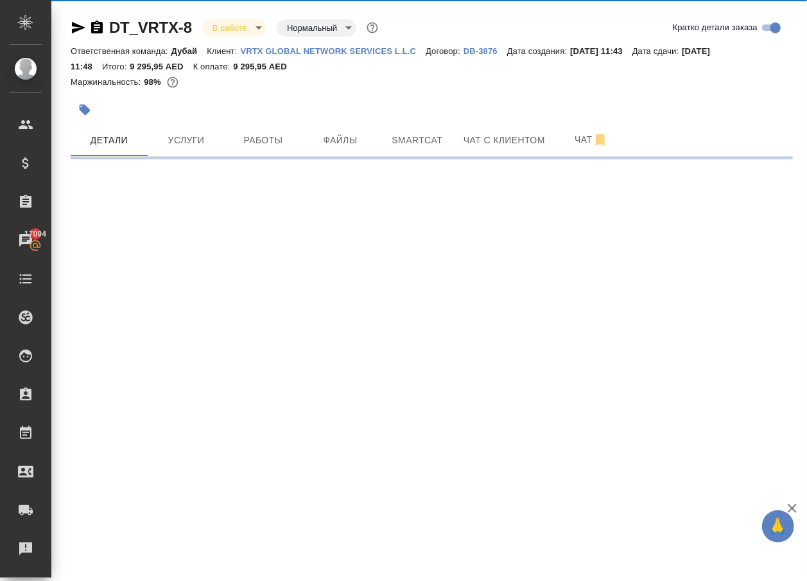
select select "RU"
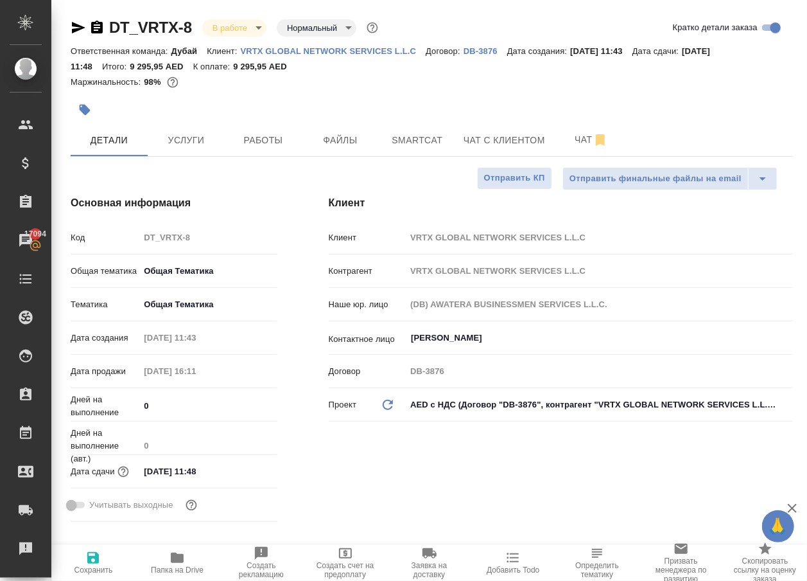
type textarea "x"
click at [193, 148] on span "Услуги" at bounding box center [186, 140] width 62 height 16
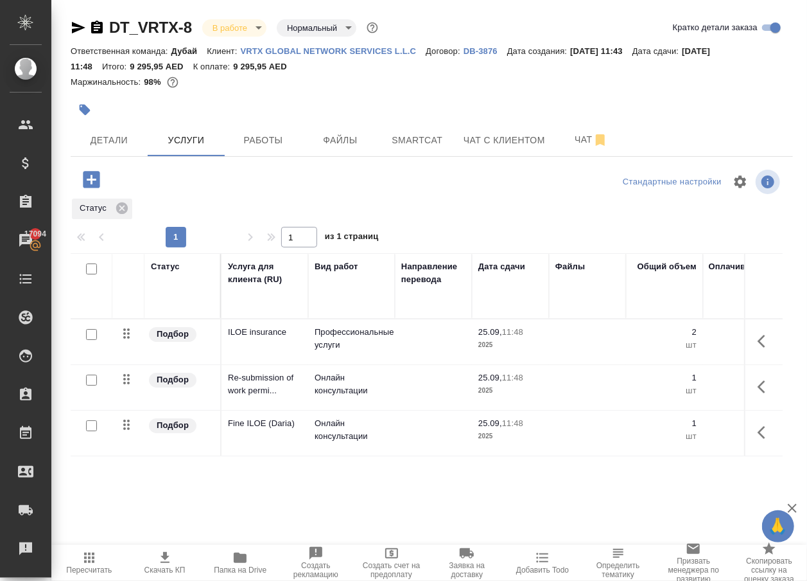
click at [100, 188] on icon "button" at bounding box center [91, 179] width 17 height 17
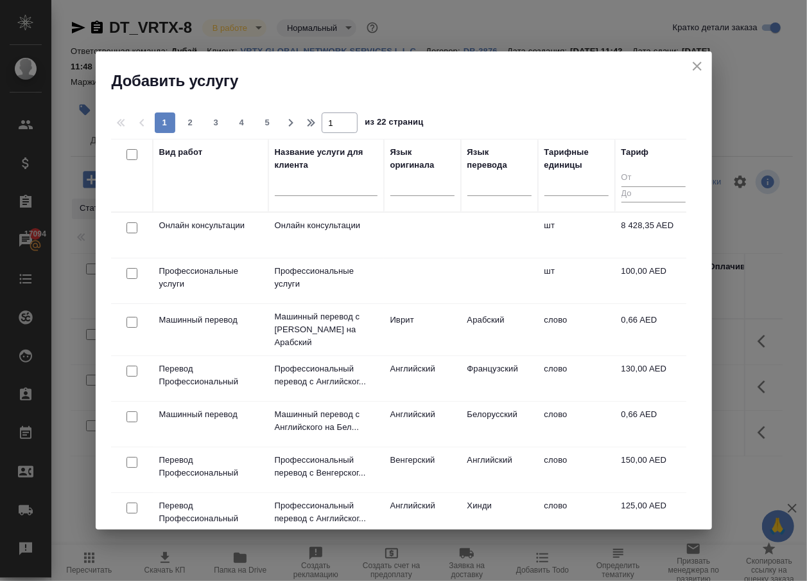
click at [131, 227] on input "checkbox" at bounding box center [132, 227] width 11 height 11
checkbox input "true"
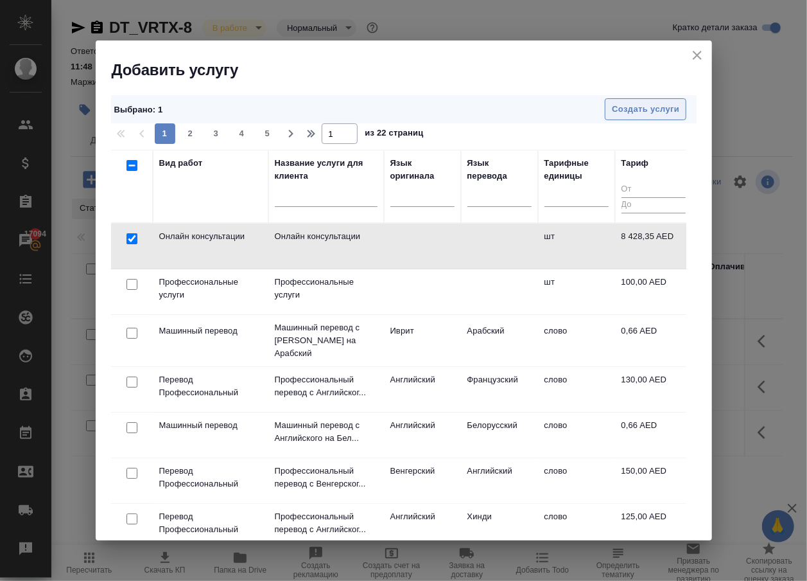
click at [635, 111] on span "Создать услуги" at bounding box center [645, 109] width 67 height 15
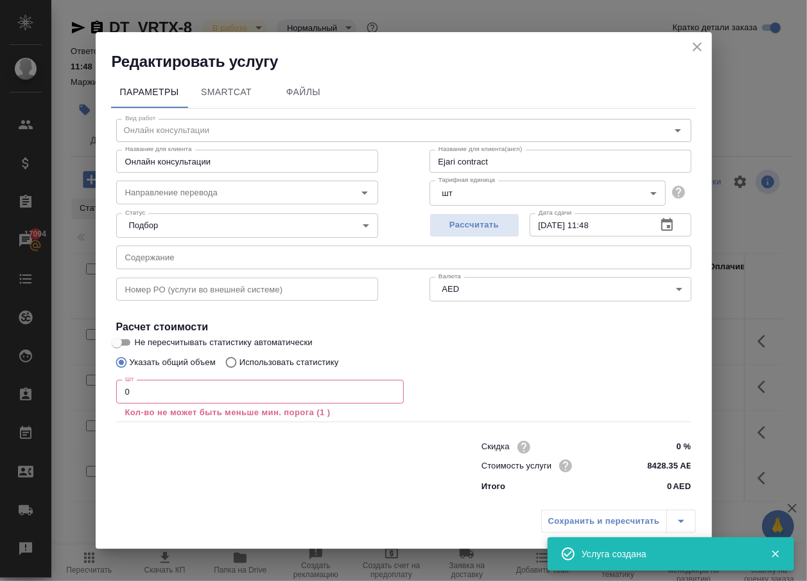
type input "1"
click at [389, 386] on input "1" at bounding box center [260, 391] width 288 height 23
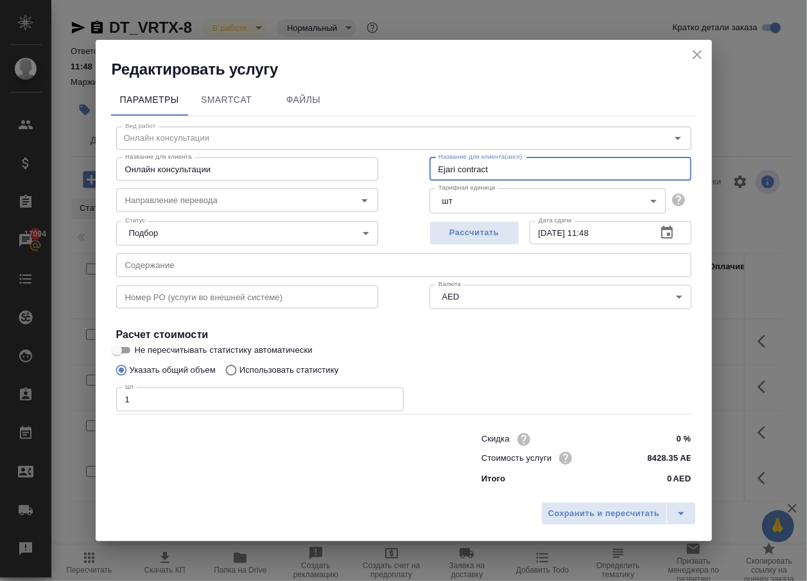
drag, startPoint x: 497, startPoint y: 157, endPoint x: 312, endPoint y: 142, distance: 185.6
click at [312, 142] on div "Название для [PERSON_NAME] консультации Название для [PERSON_NAME] Название для…" at bounding box center [404, 168] width 627 height 82
paste input "Amendment of contract details."
type input "Amendment of contract details."
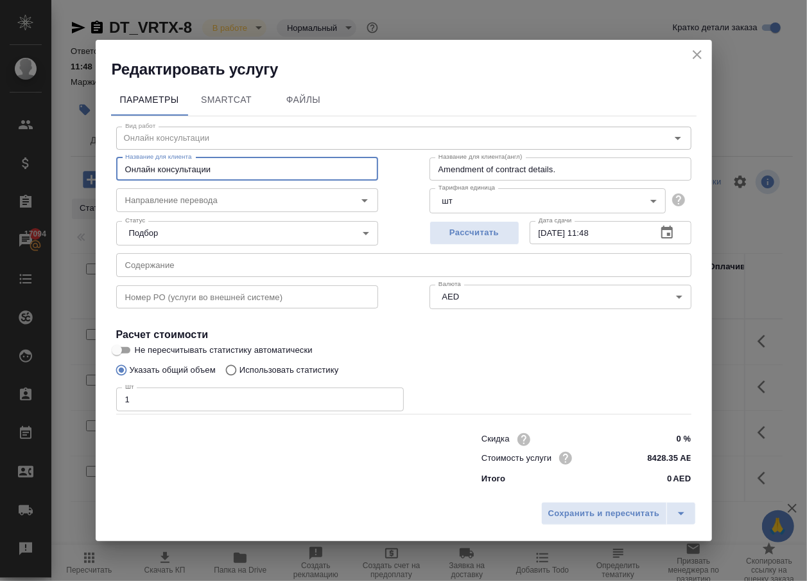
drag, startPoint x: 258, startPoint y: 152, endPoint x: 60, endPoint y: 152, distance: 197.8
click at [60, 152] on div "Редактировать услугу Параметры SmartCat Файлы Вид работ [PERSON_NAME] консульта…" at bounding box center [403, 290] width 807 height 581
drag, startPoint x: 239, startPoint y: 171, endPoint x: 81, endPoint y: 145, distance: 160.1
click at [89, 162] on div "Редактировать услугу Параметры SmartCat Файлы Вид работ [PERSON_NAME] консульта…" at bounding box center [403, 290] width 807 height 581
paste input "Amendment of contract details."
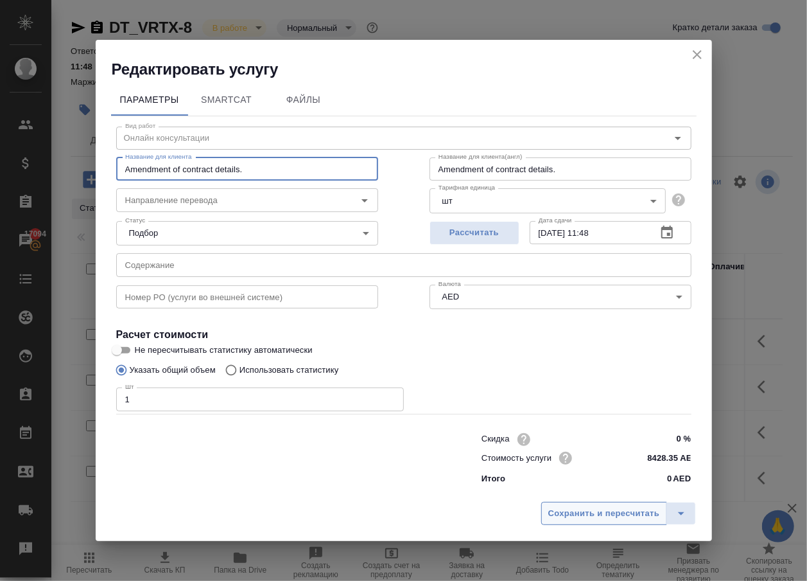
type input "Amendment of contract details."
click at [571, 521] on span "Сохранить и пересчитать" at bounding box center [605, 513] width 112 height 15
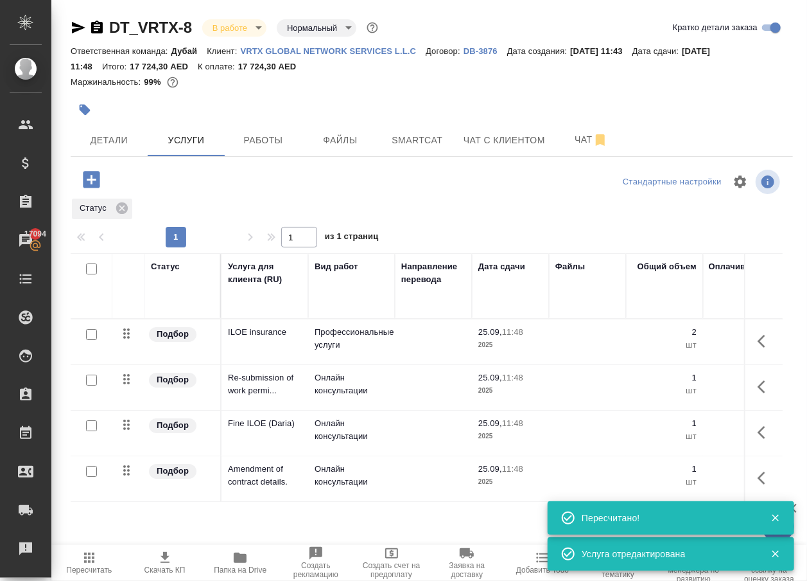
click at [778, 514] on icon "button" at bounding box center [776, 518] width 12 height 12
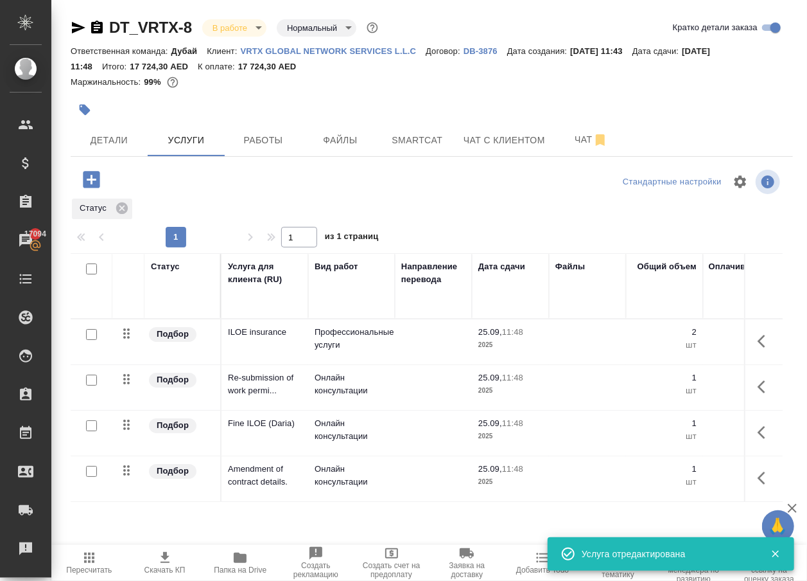
click at [775, 552] on icon "button" at bounding box center [775, 553] width 7 height 7
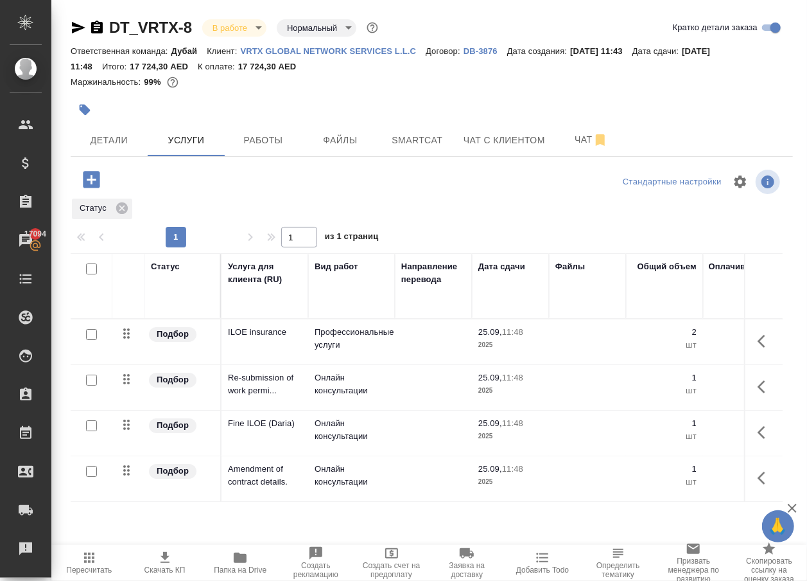
click at [760, 484] on icon "button" at bounding box center [762, 477] width 8 height 13
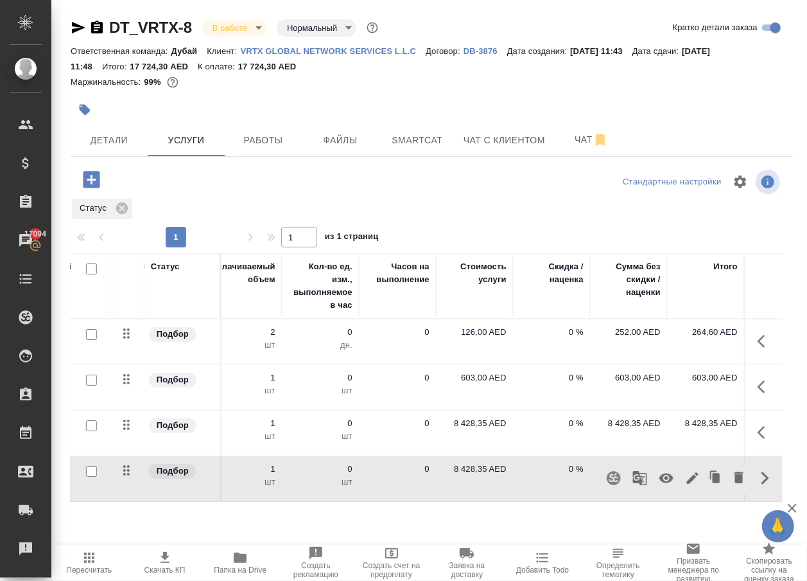
scroll to position [0, 498]
click at [762, 440] on icon "button" at bounding box center [765, 432] width 15 height 15
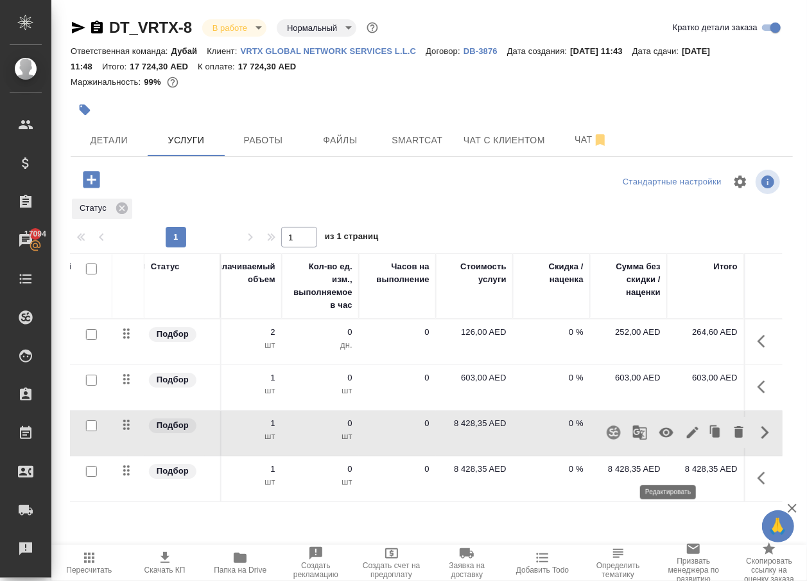
click at [685, 440] on icon "button" at bounding box center [692, 432] width 15 height 15
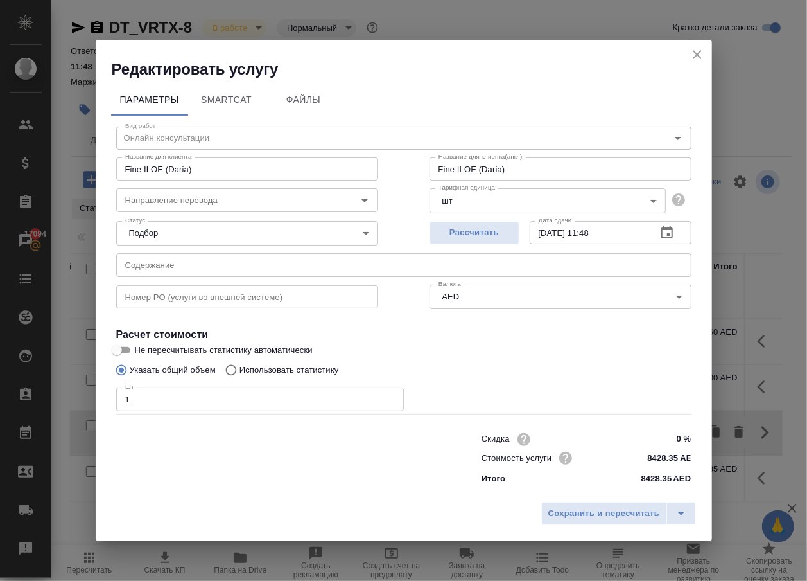
click at [694, 47] on icon "close" at bounding box center [697, 54] width 15 height 15
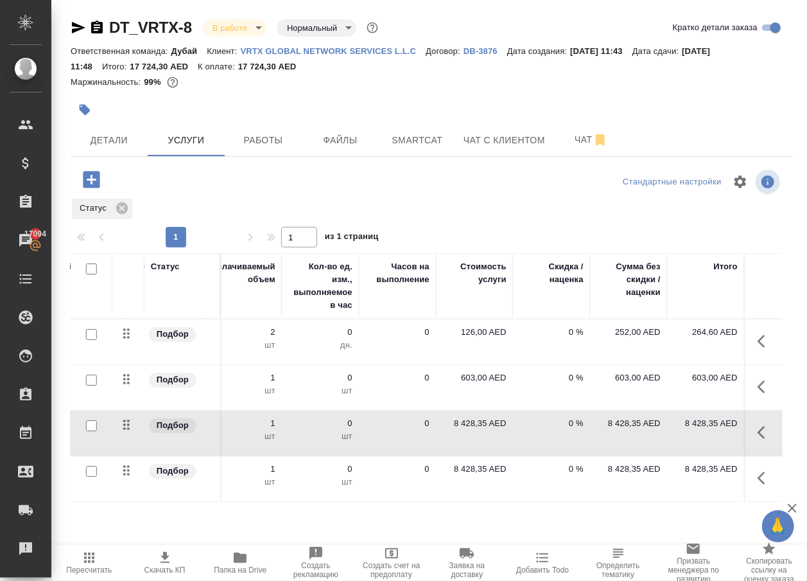
click at [460, 430] on p "8 428,35 AED" at bounding box center [475, 423] width 64 height 13
drag, startPoint x: 466, startPoint y: 451, endPoint x: 681, endPoint y: 450, distance: 214.5
click at [672, 450] on tr "Подбор Fine ILOE (Daria) Онлайн консультации 25.09, 11:48 2025 1 1 шт 0 шт 0 84…" at bounding box center [177, 433] width 1211 height 46
type input "400"
click at [561, 216] on div "Статус" at bounding box center [427, 208] width 712 height 23
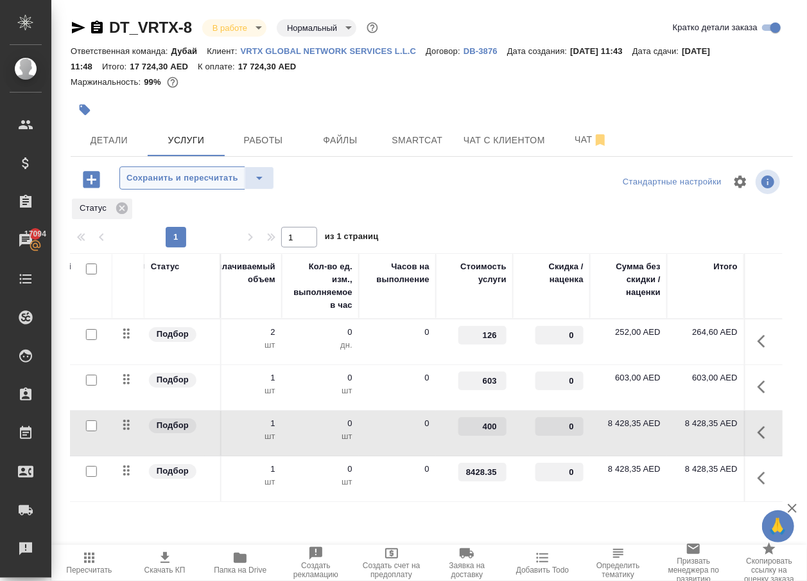
click at [234, 180] on button "Сохранить и пересчитать" at bounding box center [182, 177] width 126 height 23
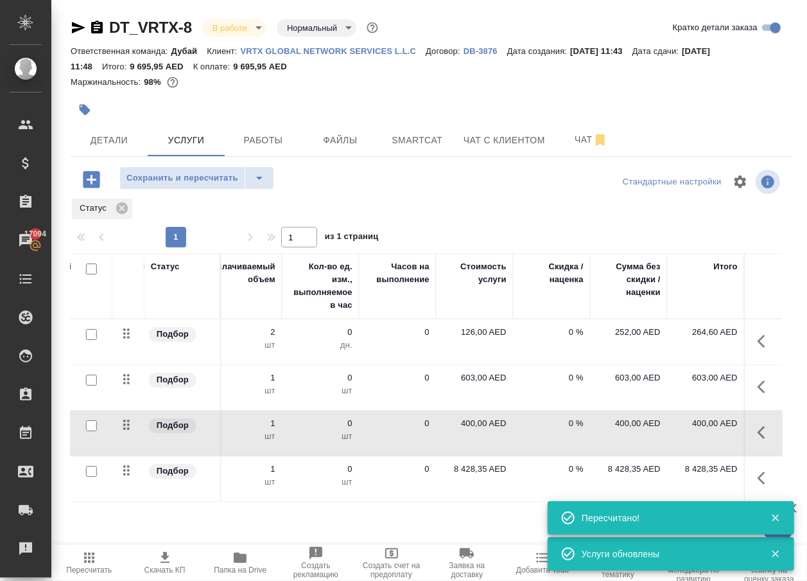
click at [781, 512] on icon "button" at bounding box center [776, 518] width 12 height 12
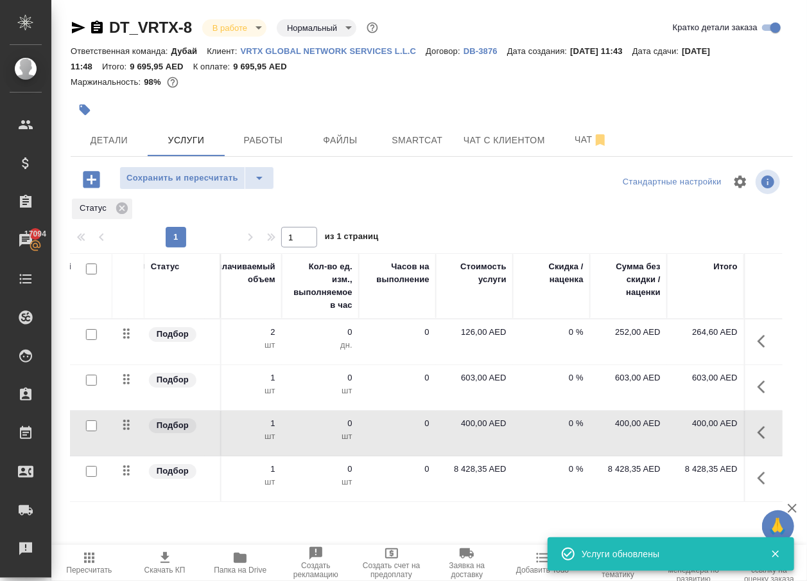
click at [758, 486] on icon "button" at bounding box center [765, 477] width 15 height 15
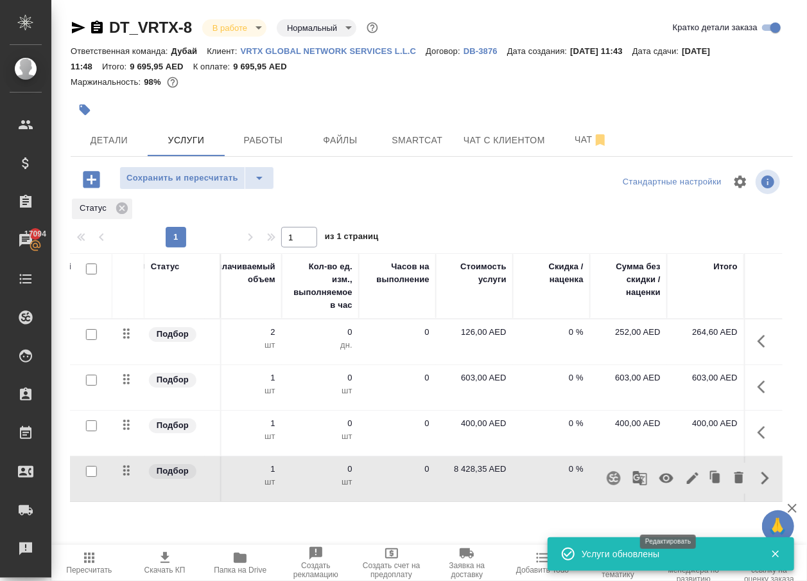
click at [687, 484] on icon "button" at bounding box center [693, 478] width 12 height 12
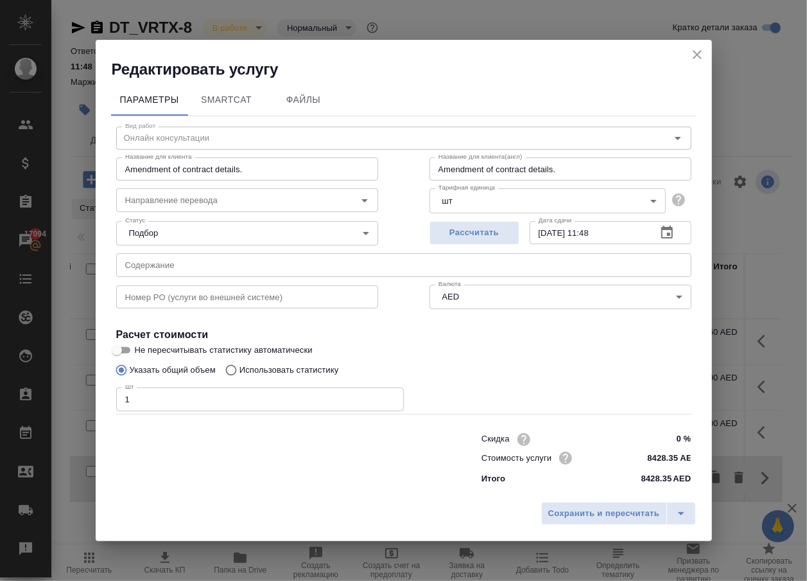
click at [693, 50] on icon "close" at bounding box center [697, 54] width 9 height 9
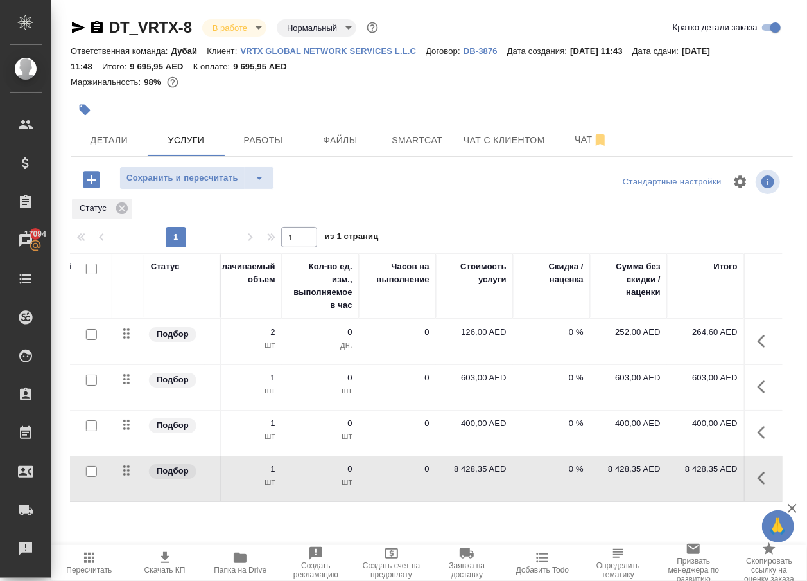
click at [471, 475] on p "8 428,35 AED" at bounding box center [475, 468] width 64 height 13
click at [481, 481] on input "8428.35" at bounding box center [483, 471] width 48 height 19
click at [481, 482] on input "8428.35" at bounding box center [482, 472] width 47 height 19
type input "387"
click at [378, 197] on div at bounding box center [432, 181] width 241 height 31
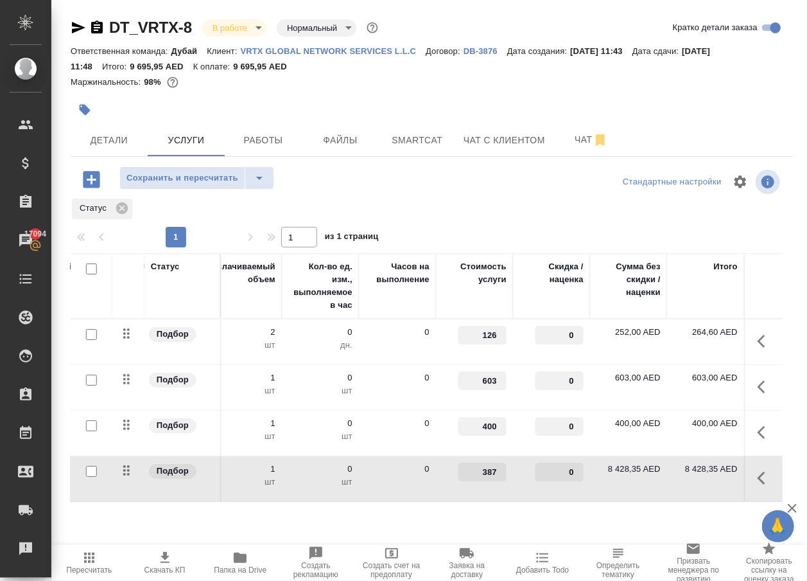
click at [369, 214] on div "Статус" at bounding box center [427, 208] width 712 height 23
click at [216, 182] on span "Сохранить и пересчитать" at bounding box center [183, 178] width 112 height 15
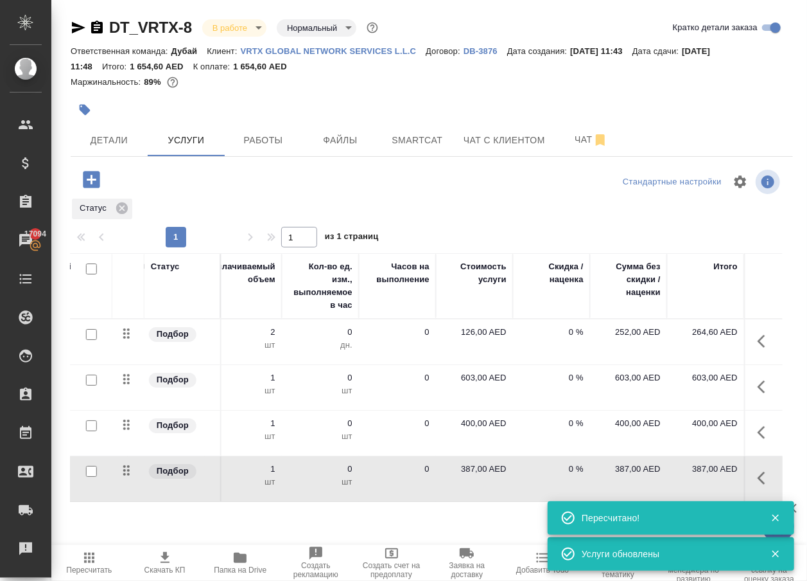
click at [90, 555] on icon "button" at bounding box center [89, 557] width 15 height 15
click at [267, 475] on p "1" at bounding box center [243, 468] width 64 height 13
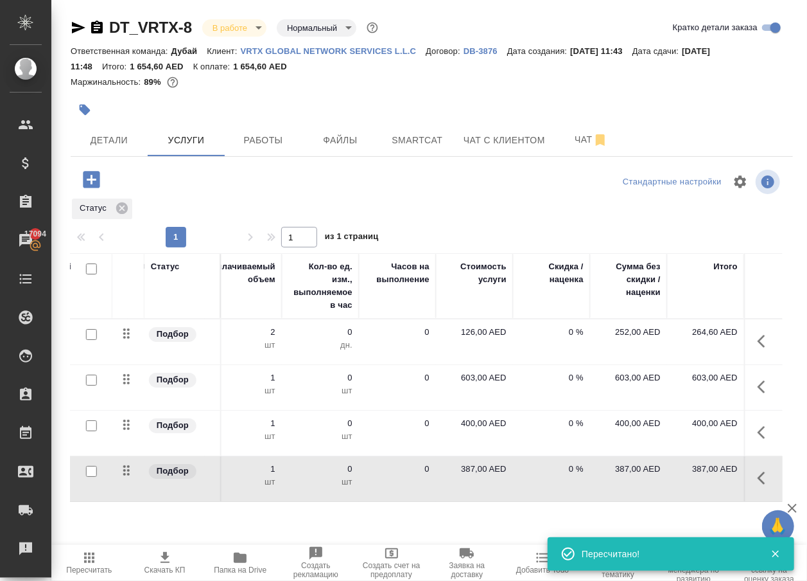
click at [274, 475] on p "1" at bounding box center [243, 468] width 64 height 13
click at [760, 486] on icon "button" at bounding box center [765, 477] width 15 height 15
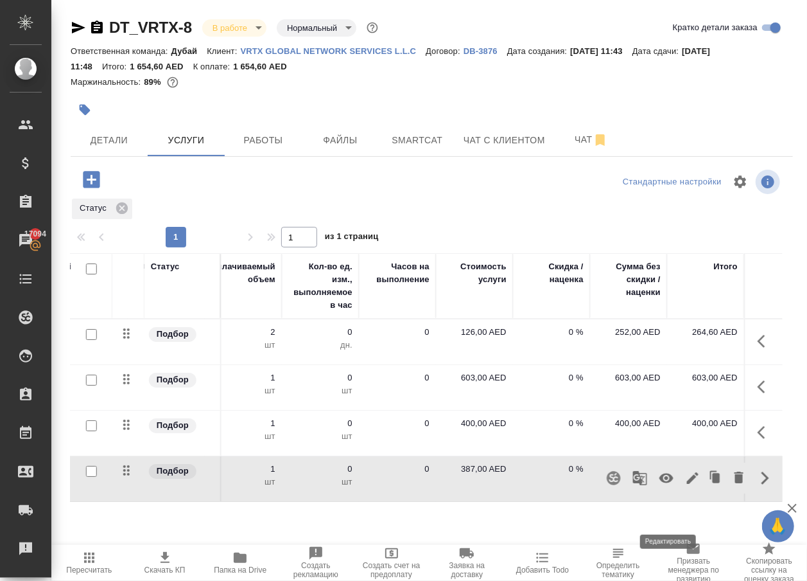
click at [685, 486] on icon "button" at bounding box center [692, 477] width 15 height 15
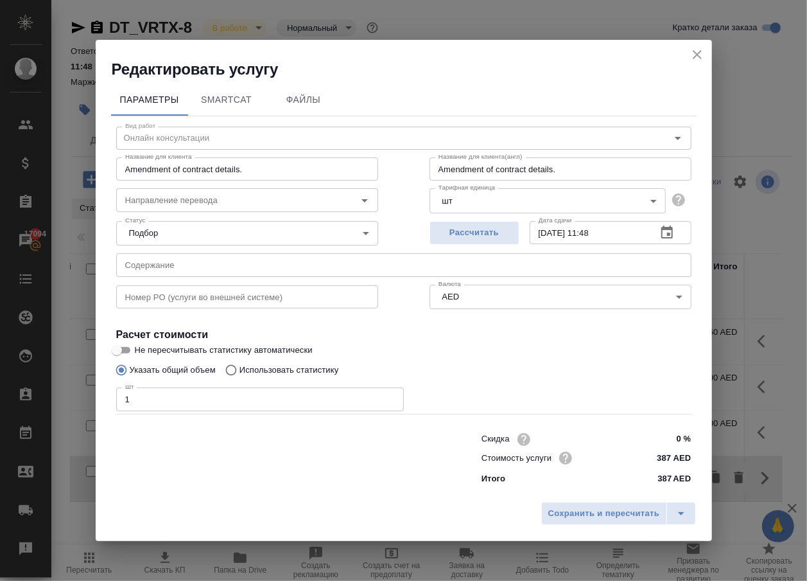
click at [175, 391] on input "1" at bounding box center [260, 398] width 288 height 23
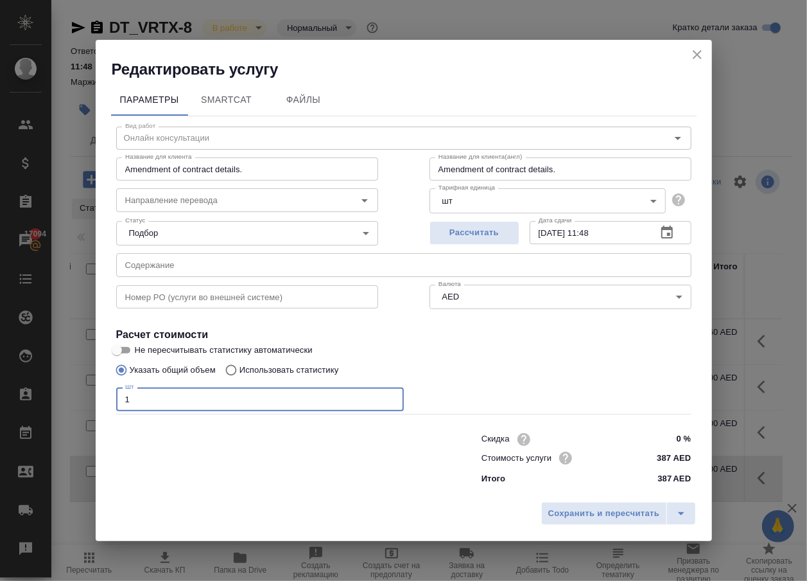
type input "2"
click at [633, 520] on span "Сохранить и пересчитать" at bounding box center [605, 513] width 112 height 15
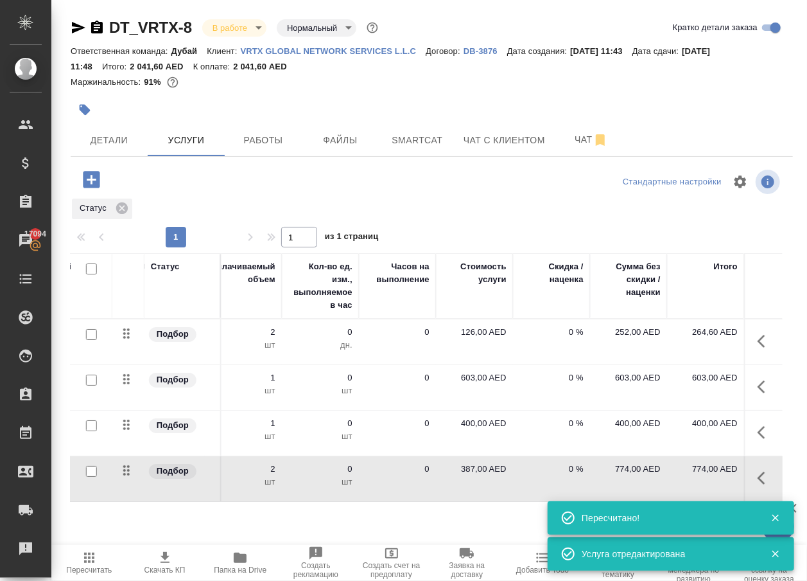
click at [89, 556] on icon "button" at bounding box center [89, 557] width 10 height 10
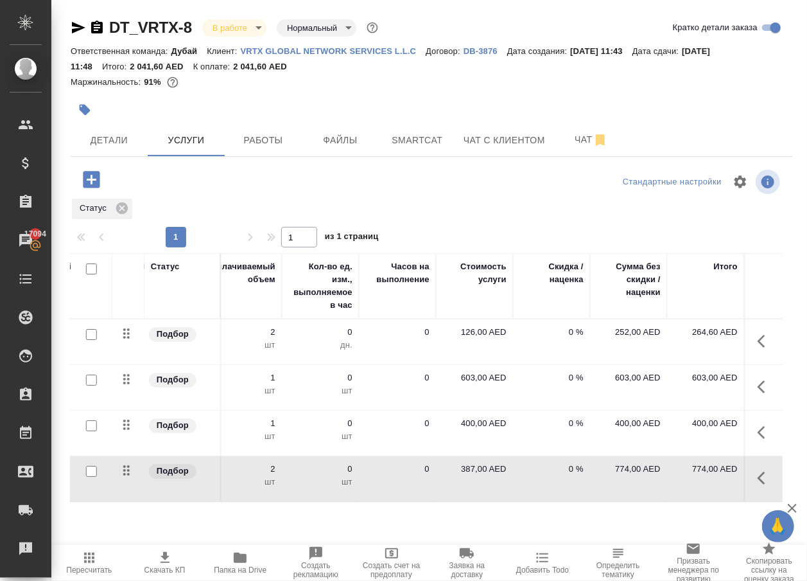
click at [82, 556] on icon "button" at bounding box center [89, 557] width 15 height 15
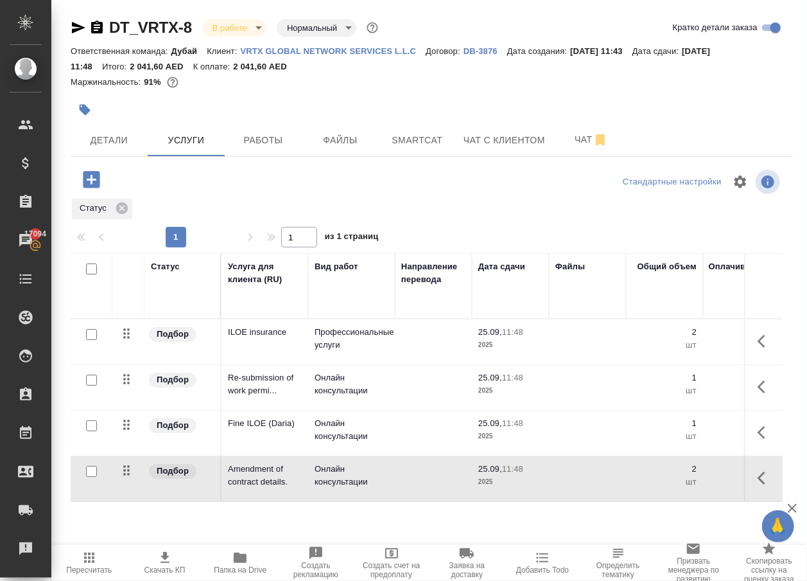
scroll to position [0, 0]
click at [759, 393] on icon "button" at bounding box center [762, 386] width 8 height 13
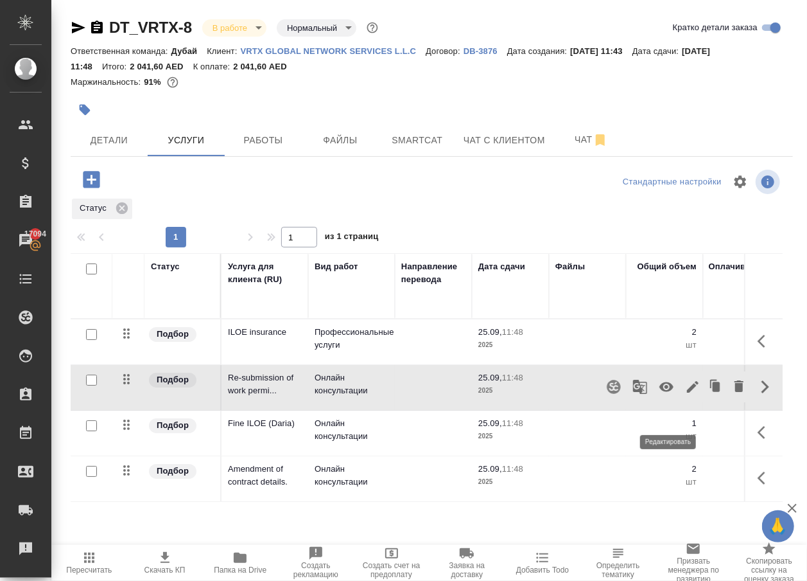
click at [687, 392] on icon "button" at bounding box center [693, 387] width 12 height 12
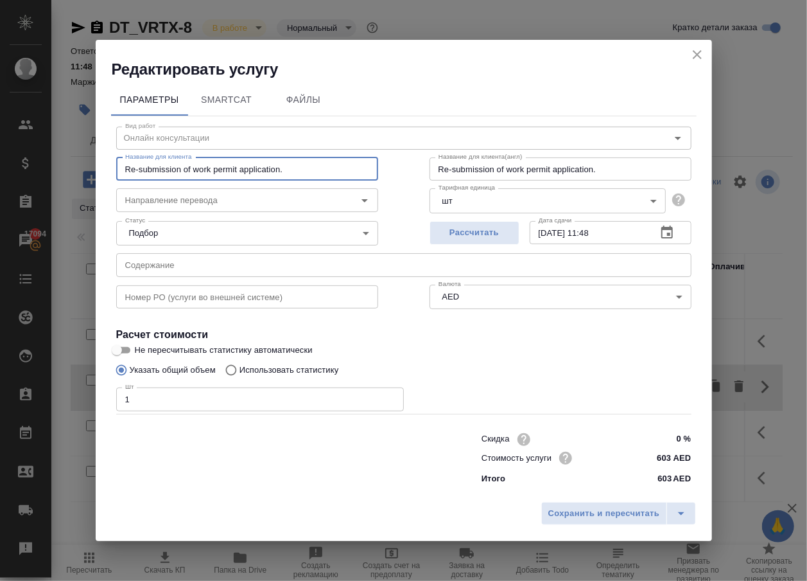
drag, startPoint x: 283, startPoint y: 158, endPoint x: 51, endPoint y: 158, distance: 231.2
click at [51, 158] on div "Редактировать услугу Параметры SmartCat Файлы Вид работ [PERSON_NAME] консульта…" at bounding box center [403, 290] width 807 height 581
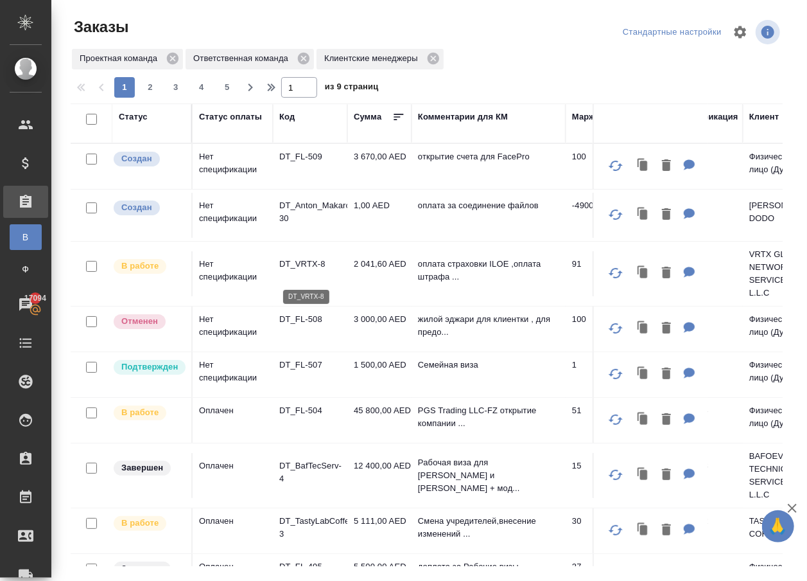
click at [302, 270] on p "DT_VRTX-8" at bounding box center [310, 264] width 62 height 13
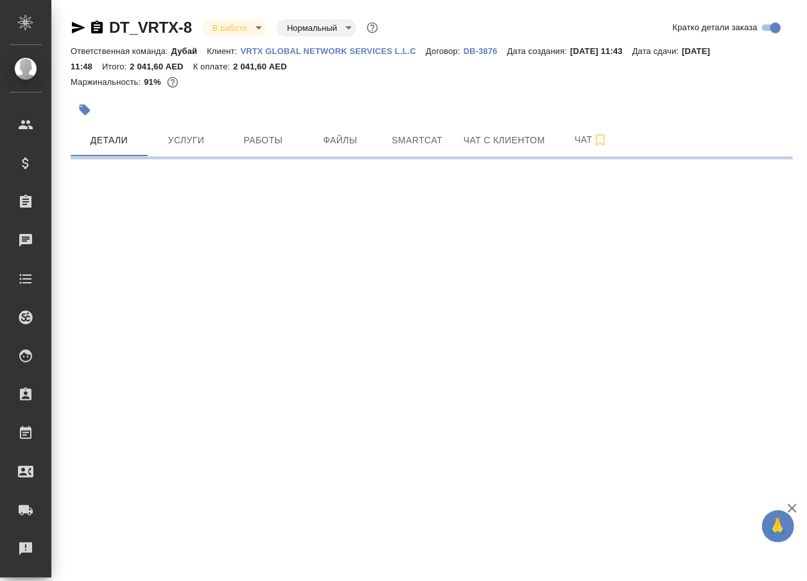
select select "RU"
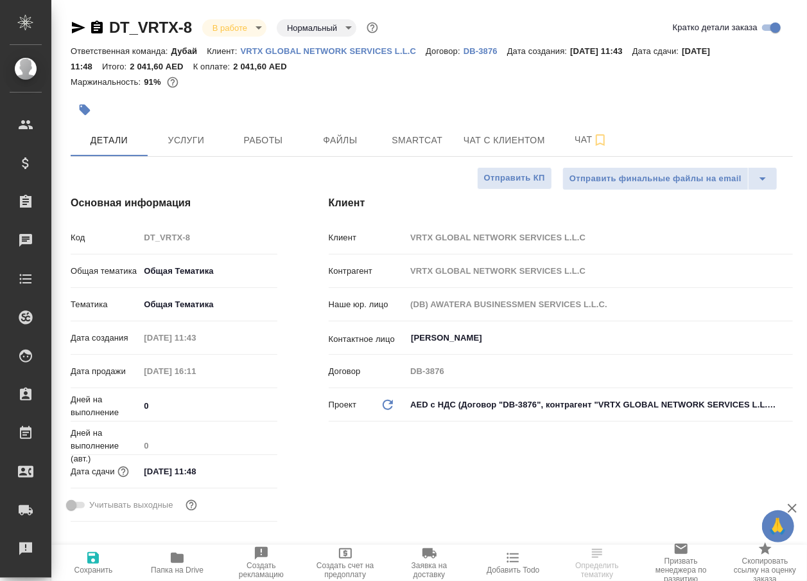
type textarea "x"
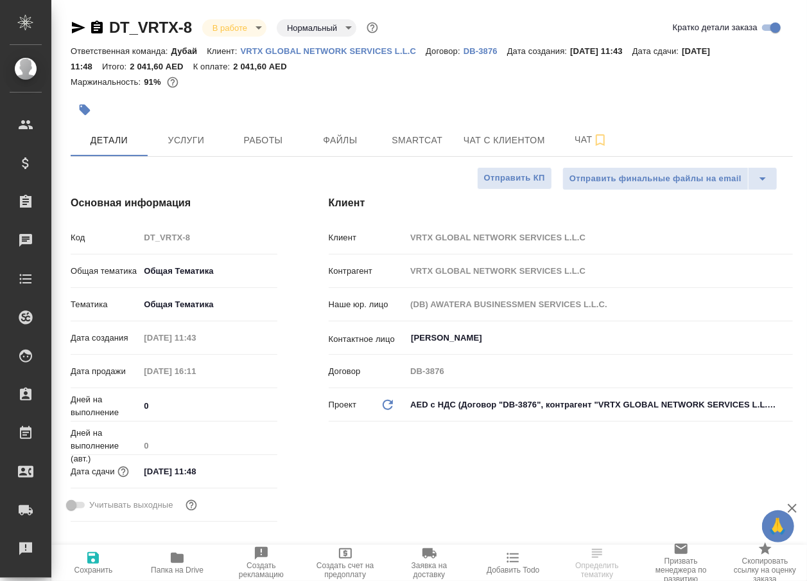
type textarea "x"
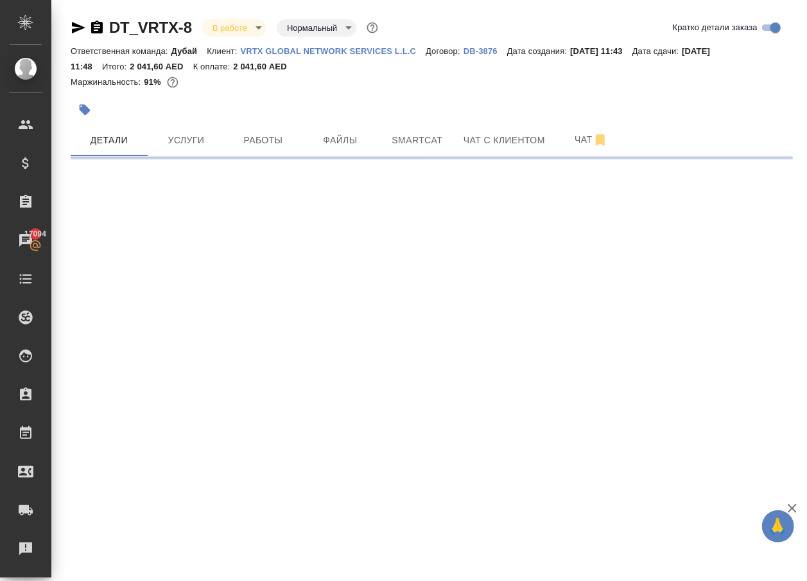
select select "RU"
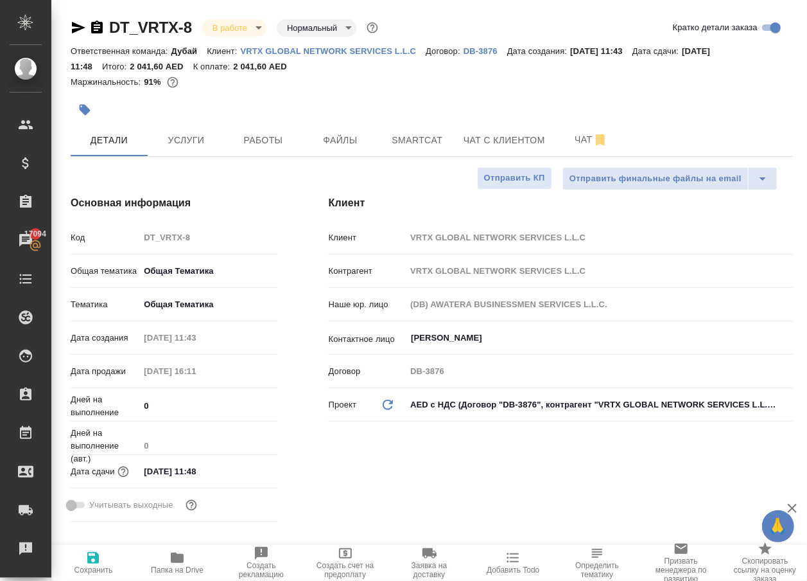
type textarea "x"
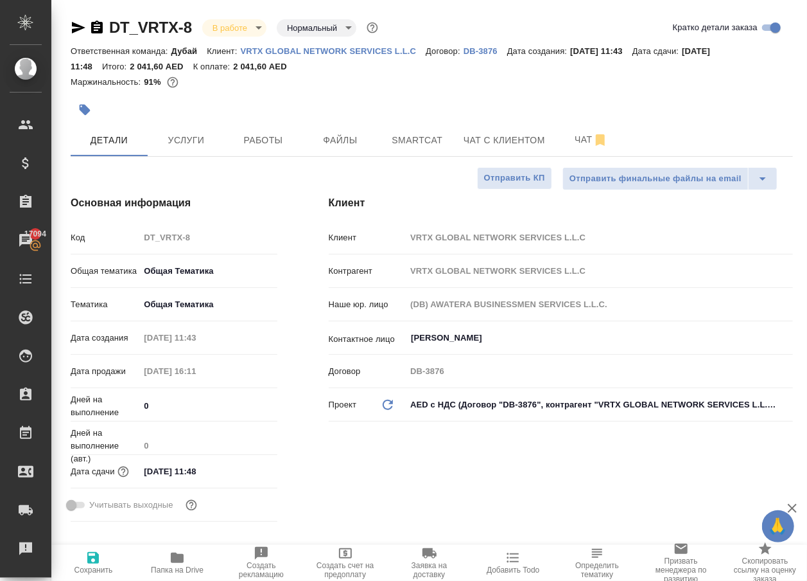
type textarea "x"
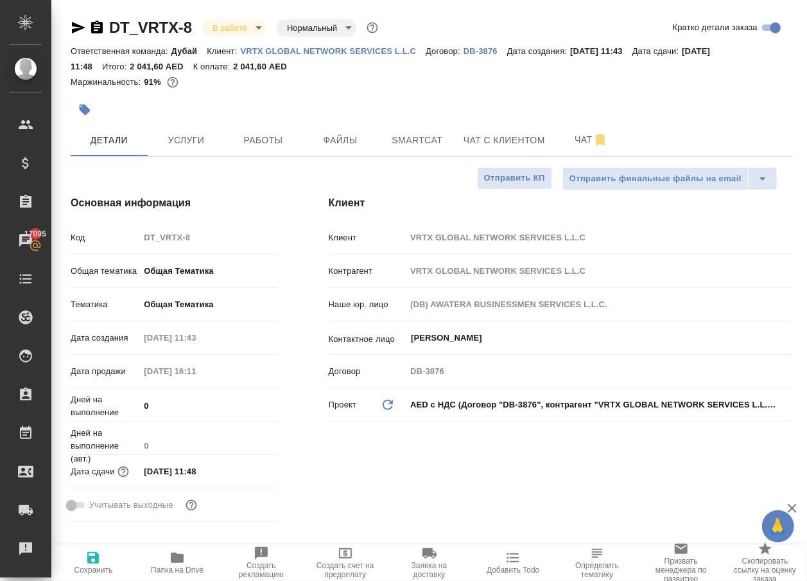
type textarea "x"
